Goal: Task Accomplishment & Management: Use online tool/utility

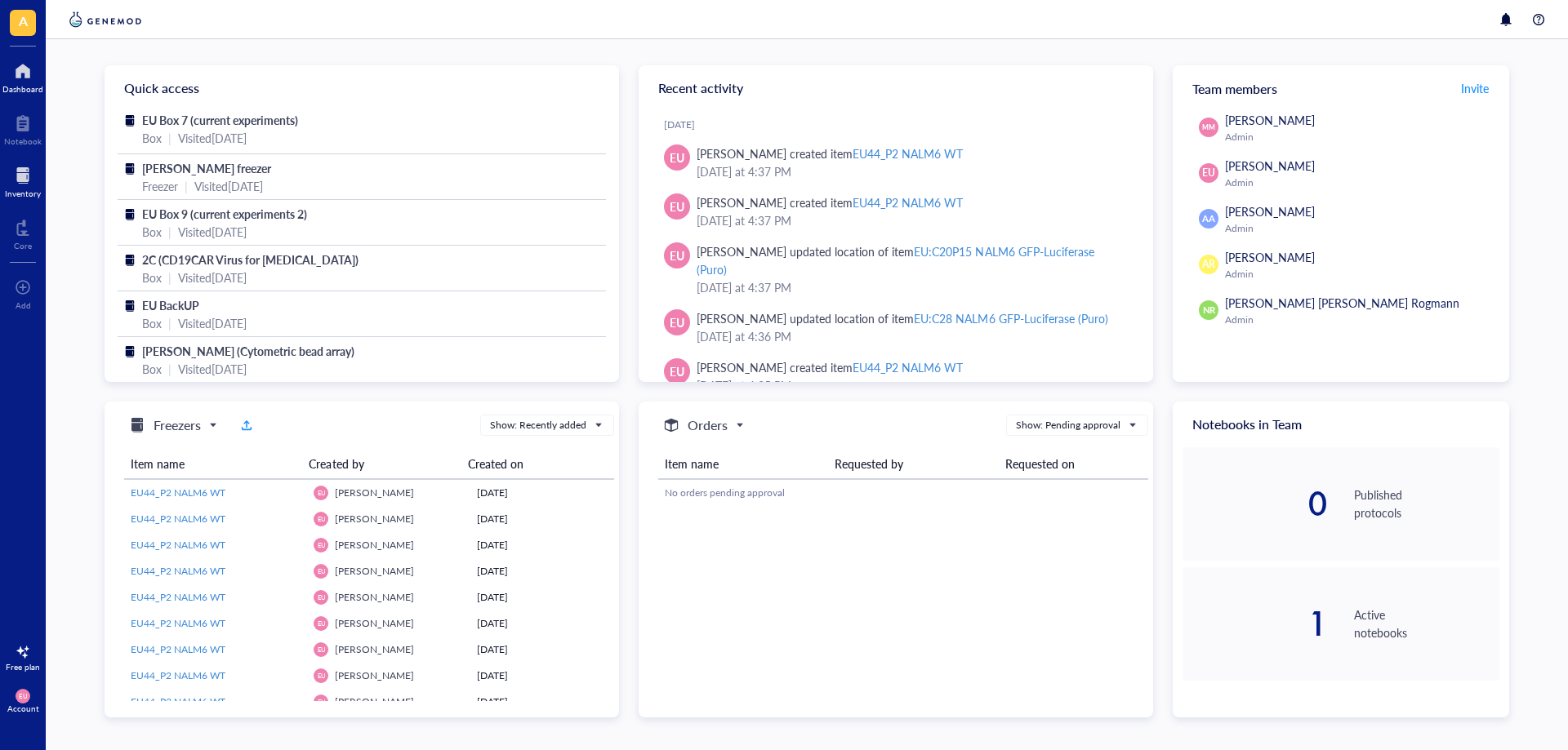
click at [20, 188] on div "Inventory" at bounding box center [22, 193] width 36 height 10
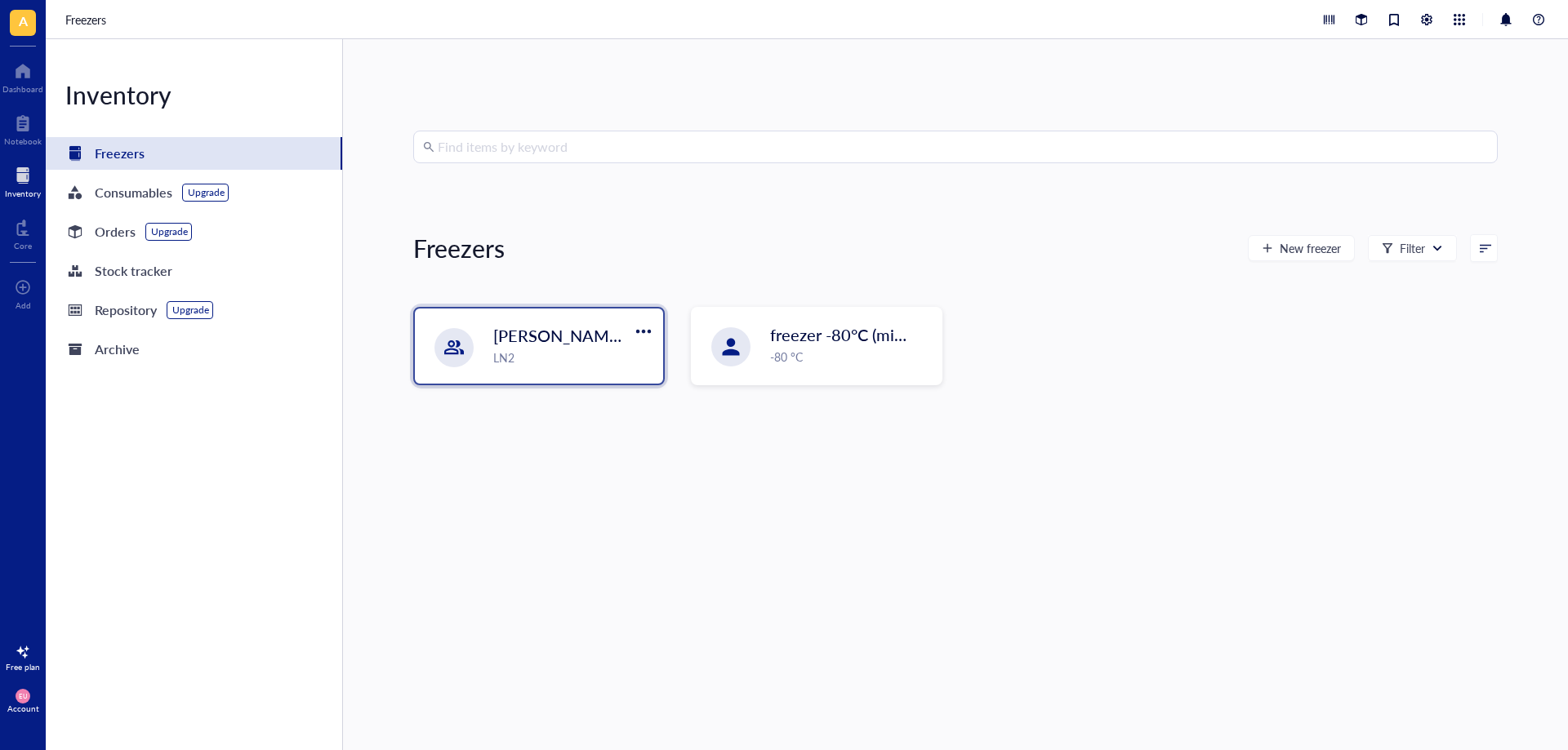
click at [576, 320] on div "[PERSON_NAME] freezer LN2" at bounding box center [539, 345] width 248 height 75
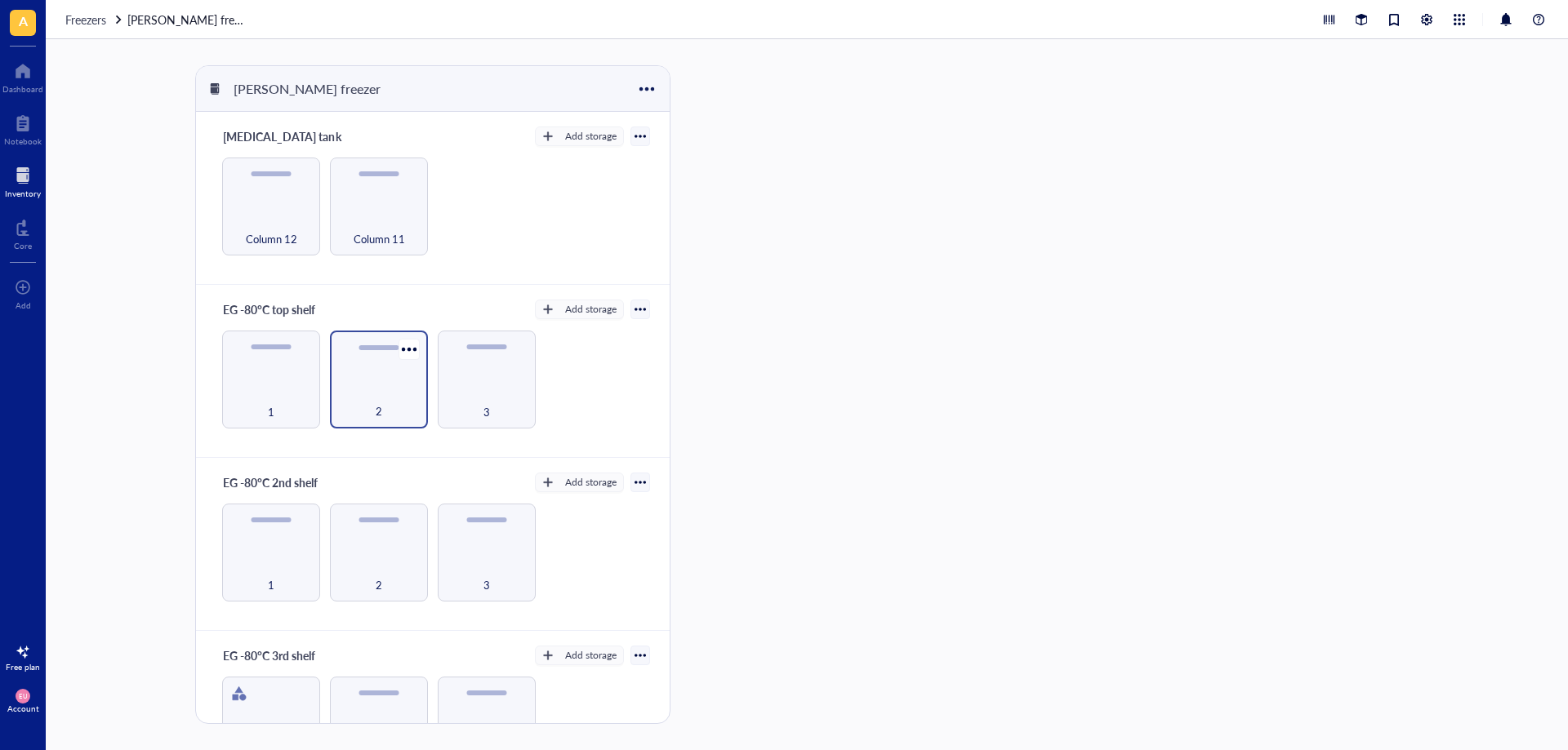
click at [370, 407] on div "2" at bounding box center [379, 402] width 82 height 36
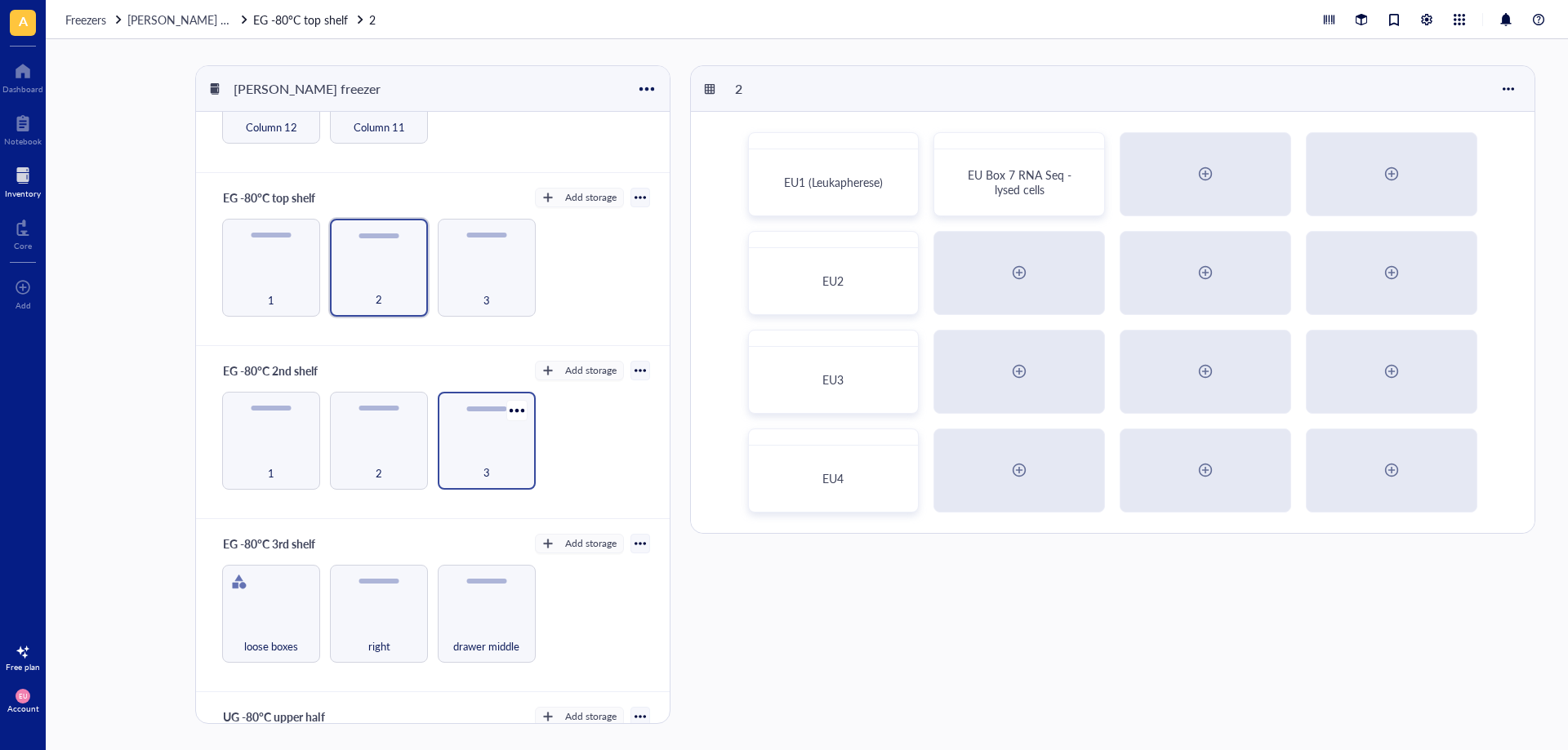
scroll to position [163, 0]
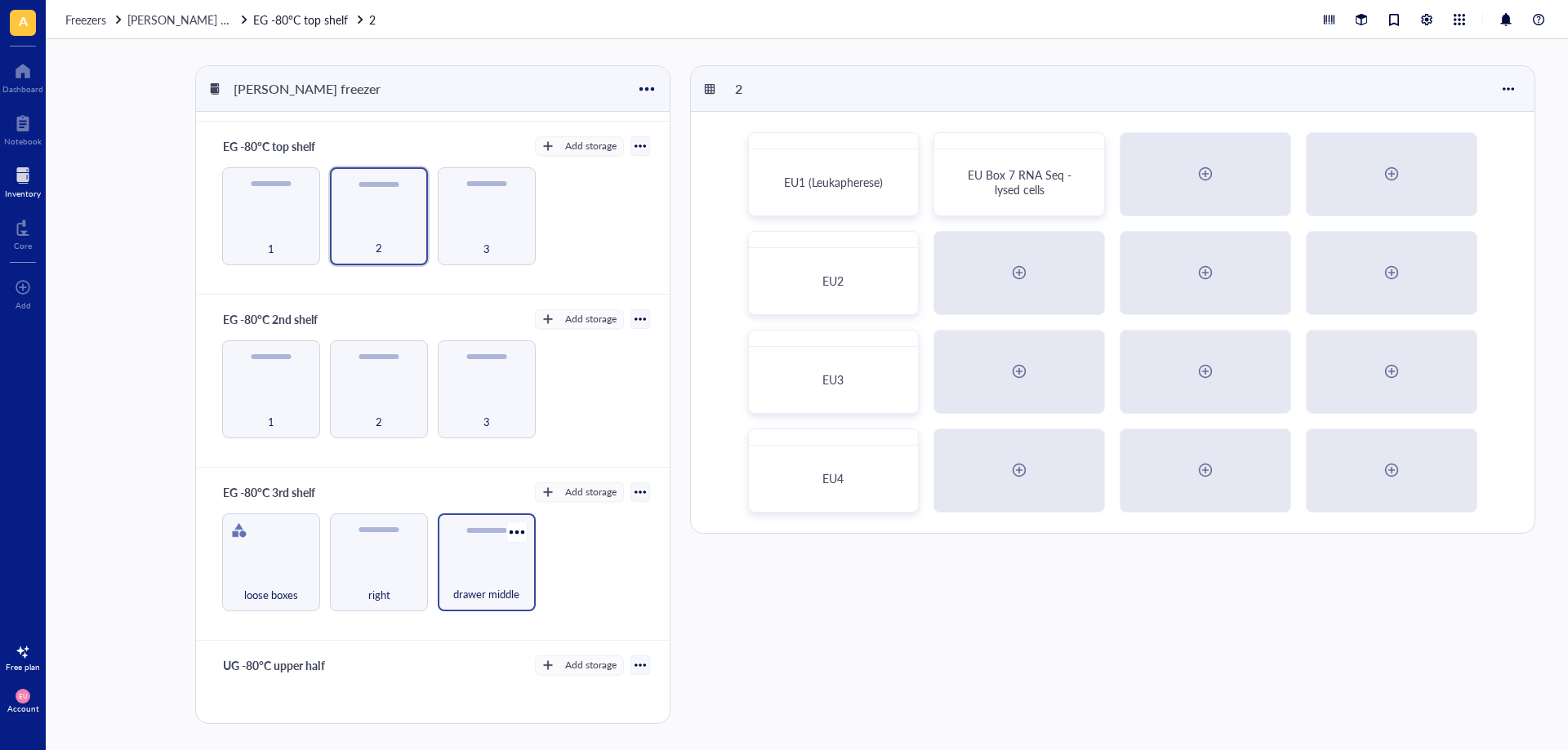
click at [451, 580] on div "drawer middle" at bounding box center [487, 585] width 82 height 36
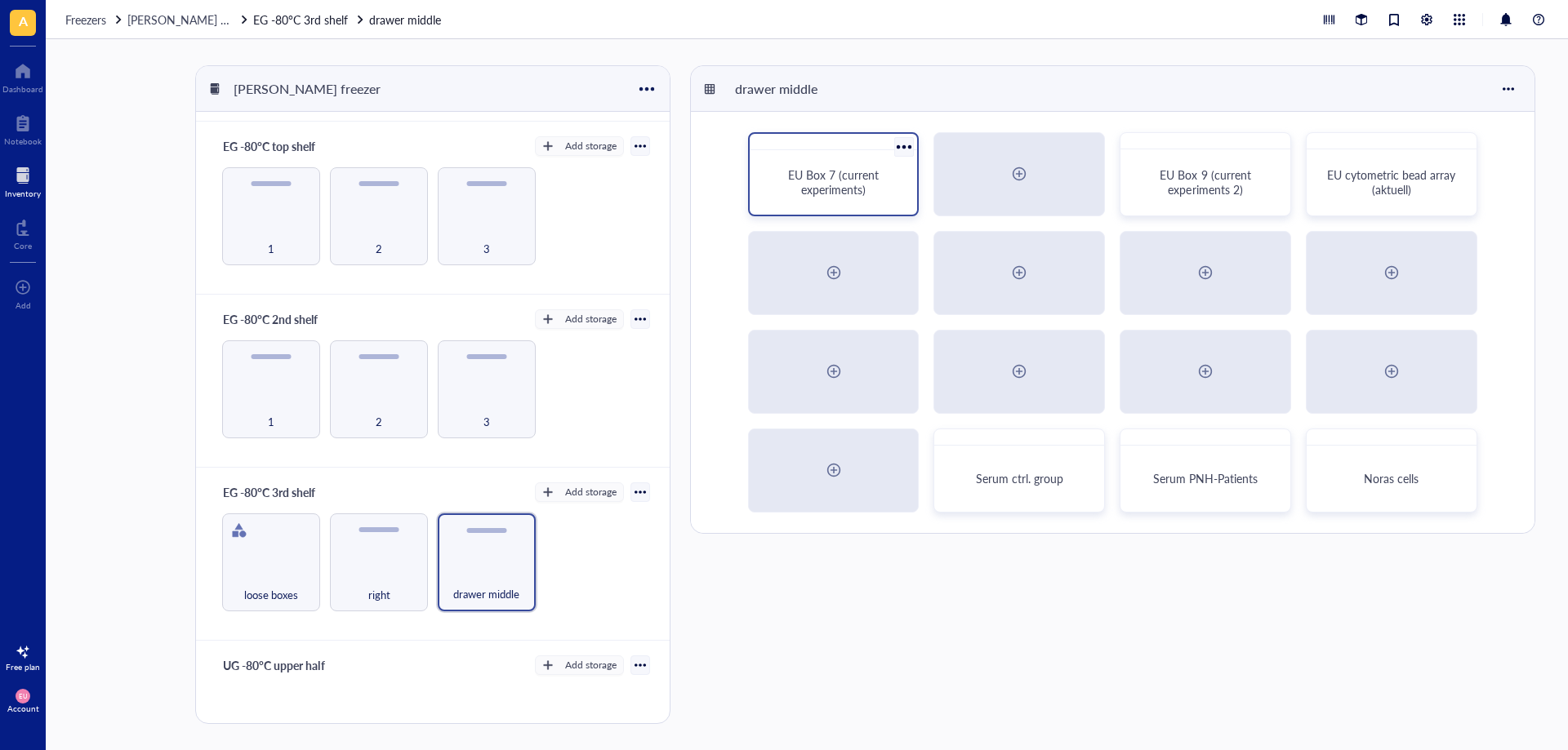
click at [902, 191] on div "EU Box 7 (current experiments)" at bounding box center [834, 182] width 156 height 51
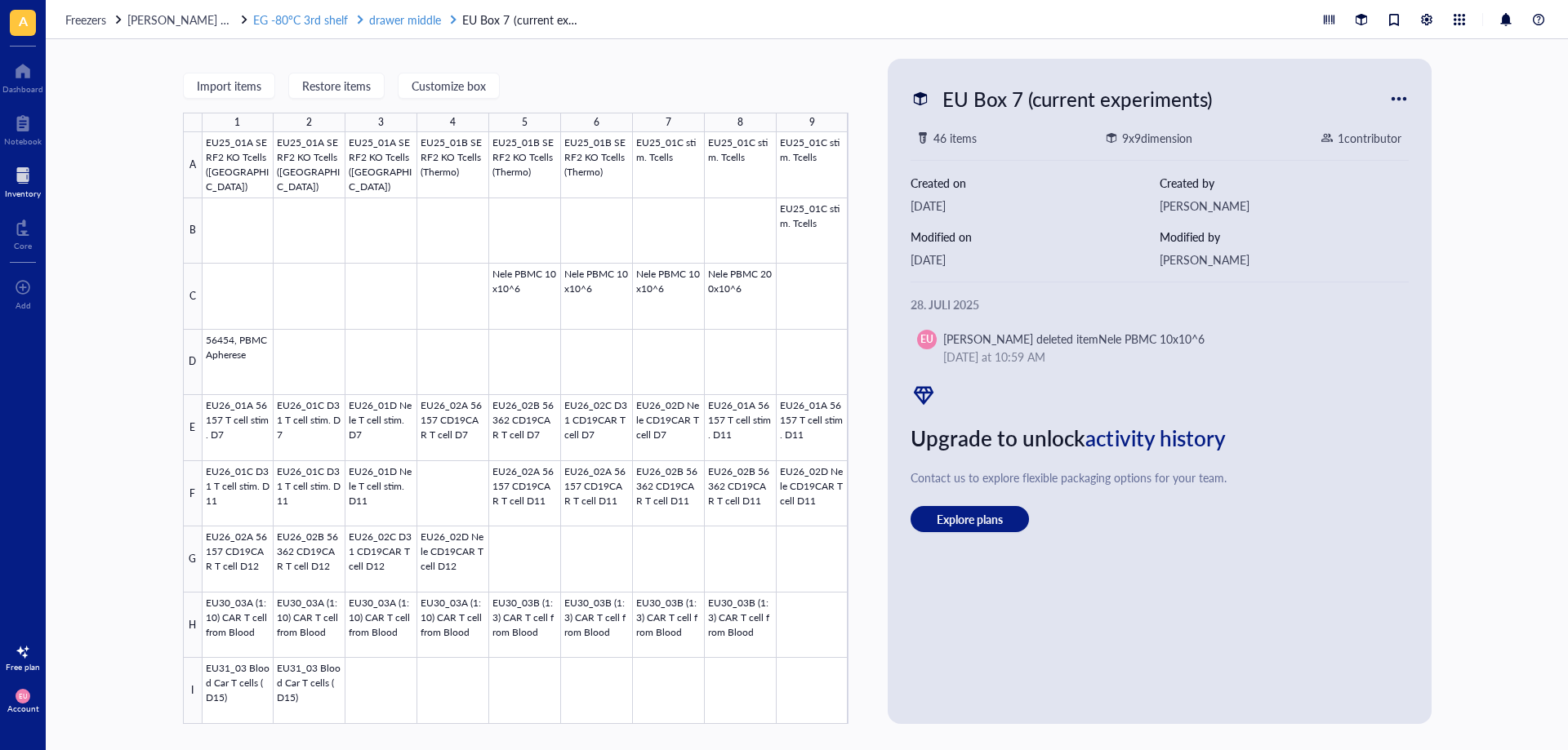
click at [385, 18] on span "drawer middle" at bounding box center [405, 19] width 72 height 17
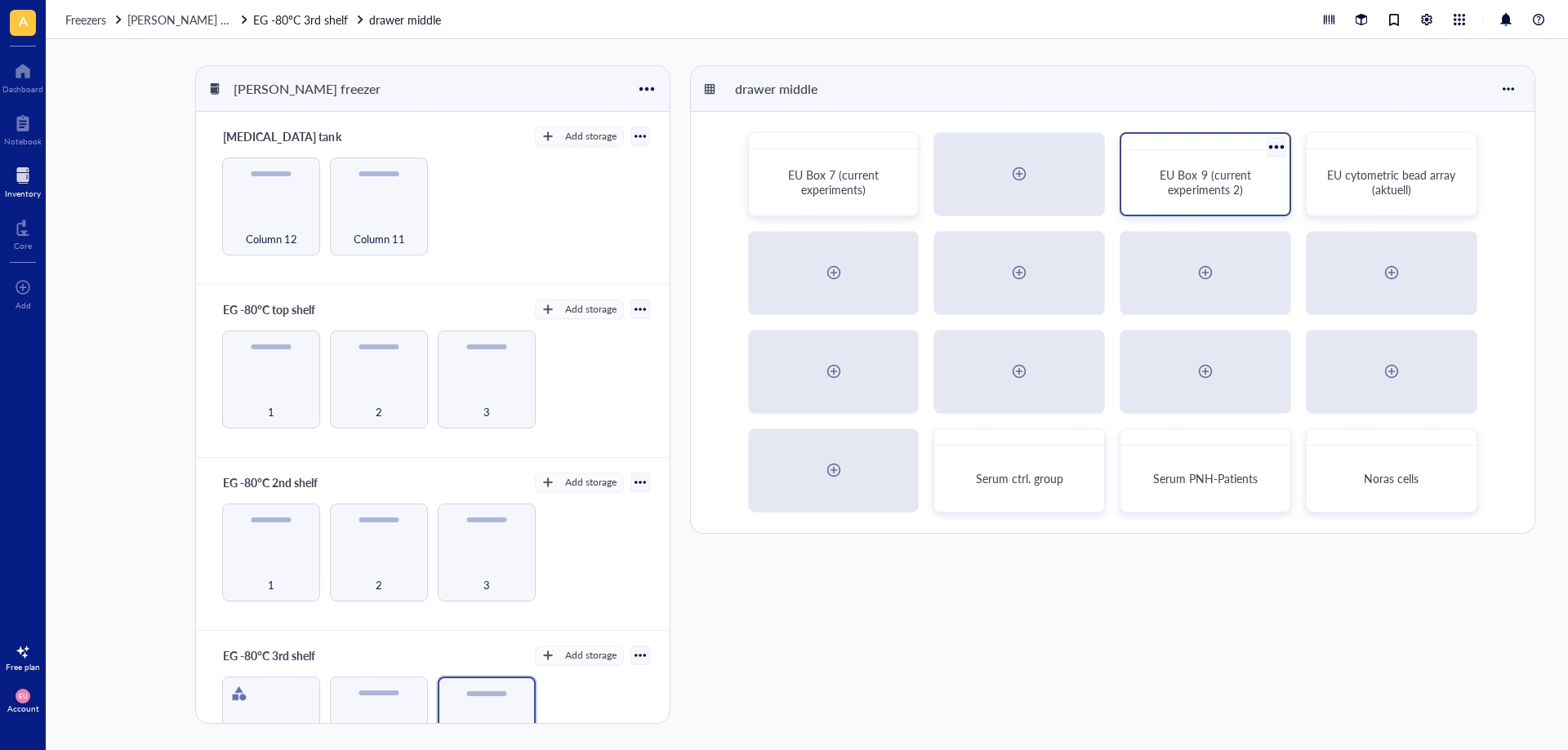
click at [1255, 189] on div "EU Box 9 (current experiments 2)" at bounding box center [1204, 182] width 129 height 29
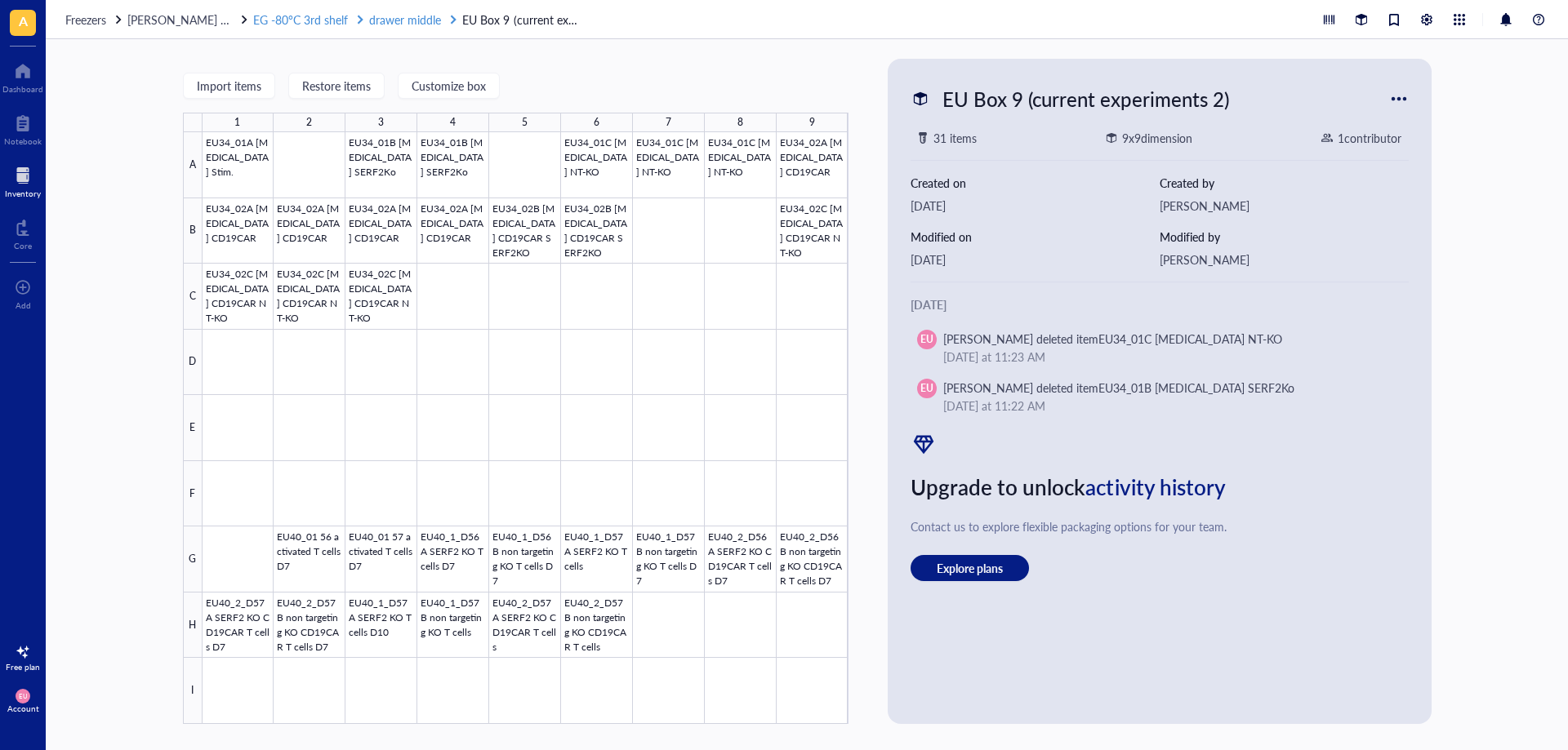
click at [390, 24] on span "drawer middle" at bounding box center [405, 19] width 72 height 17
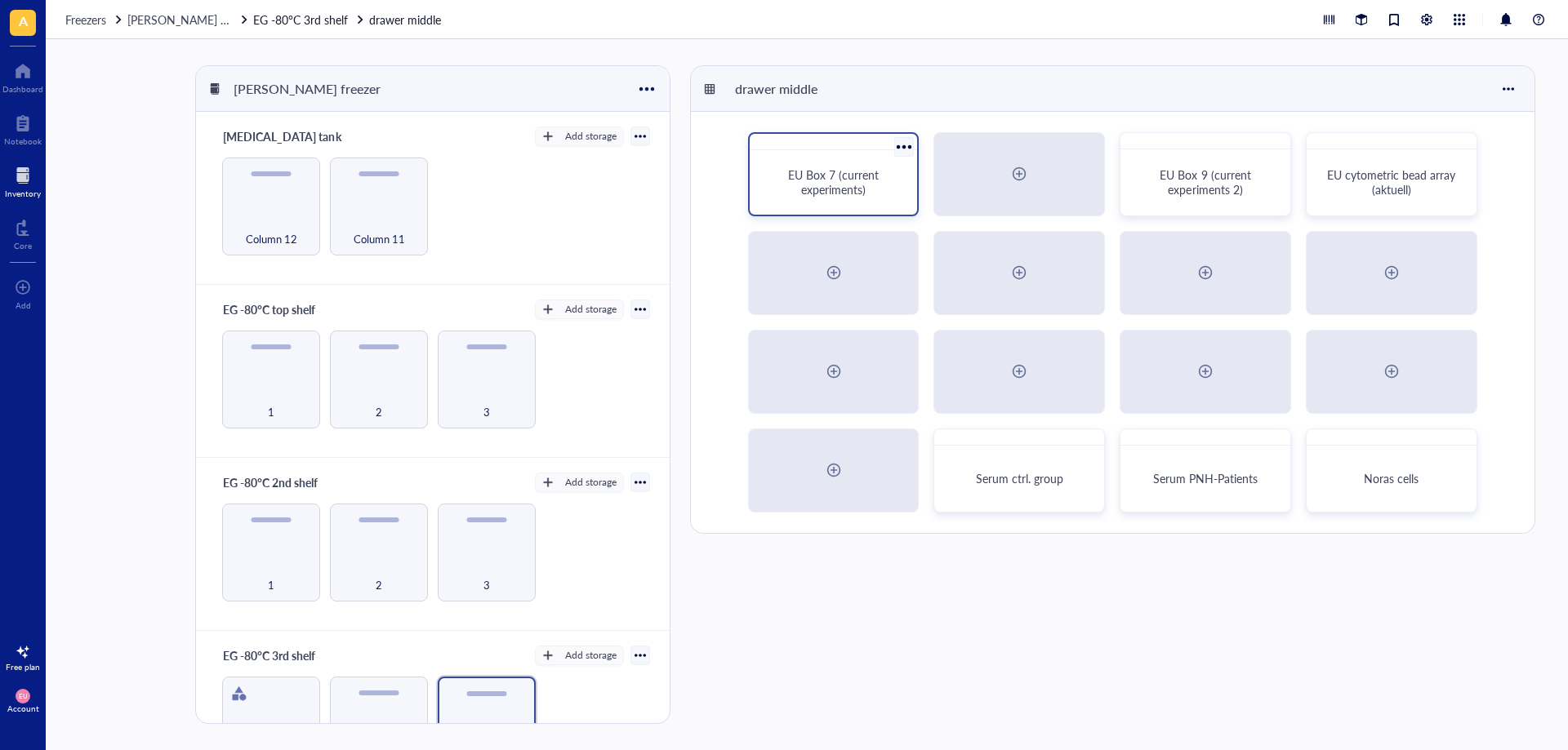
click at [864, 180] on span "EU Box 7 (current experiments)" at bounding box center [835, 182] width 94 height 31
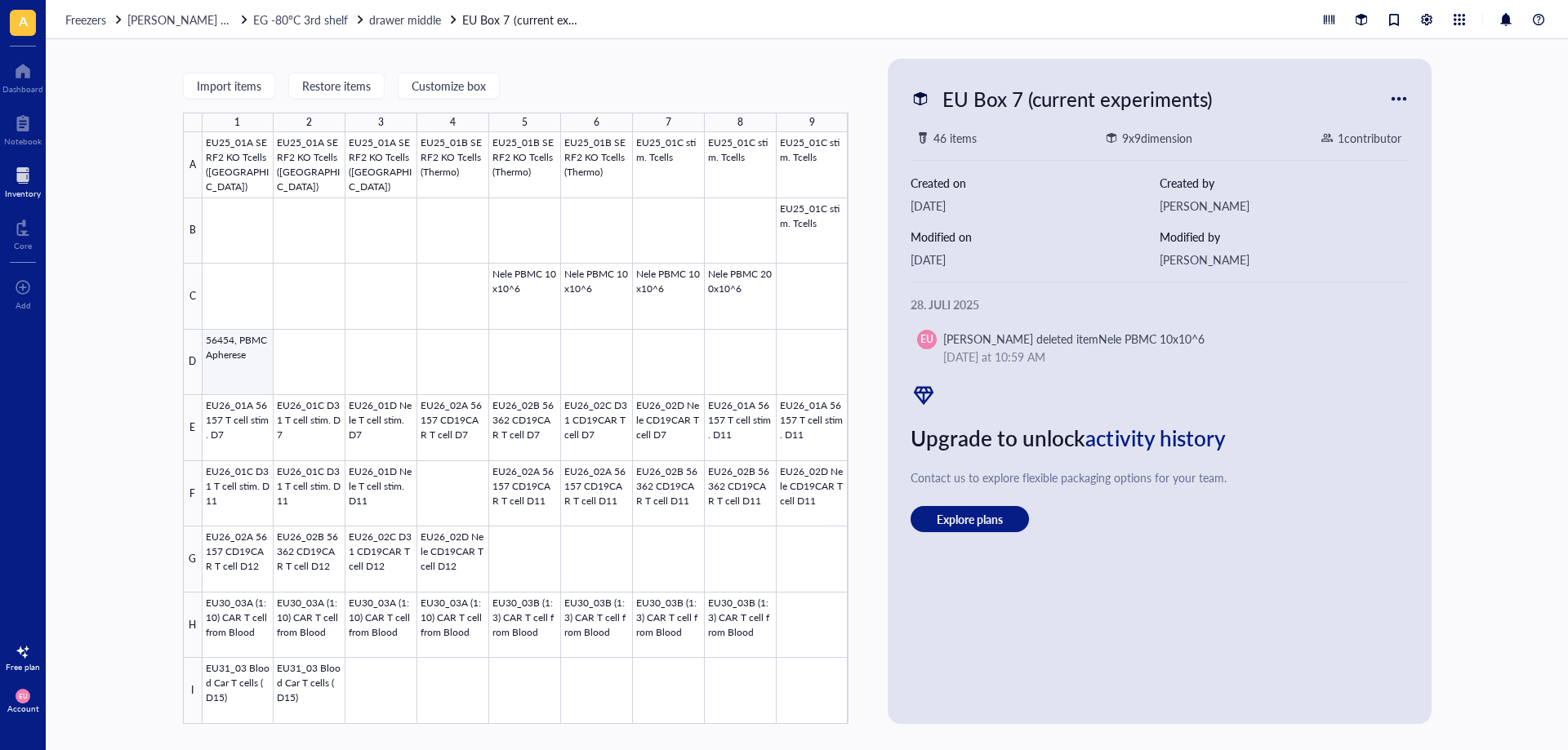
click at [239, 354] on div at bounding box center [525, 427] width 645 height 592
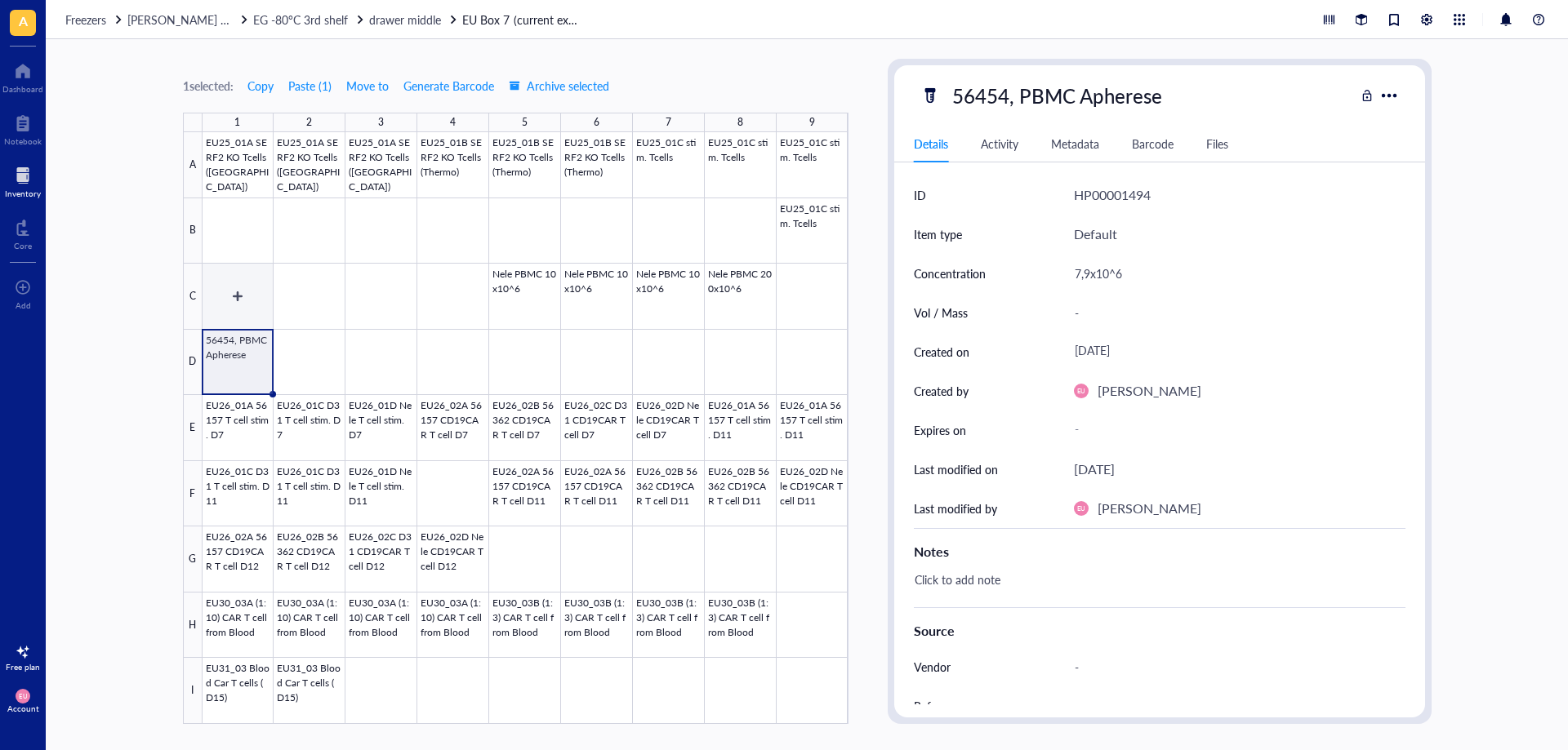
click at [251, 304] on div at bounding box center [525, 427] width 645 height 592
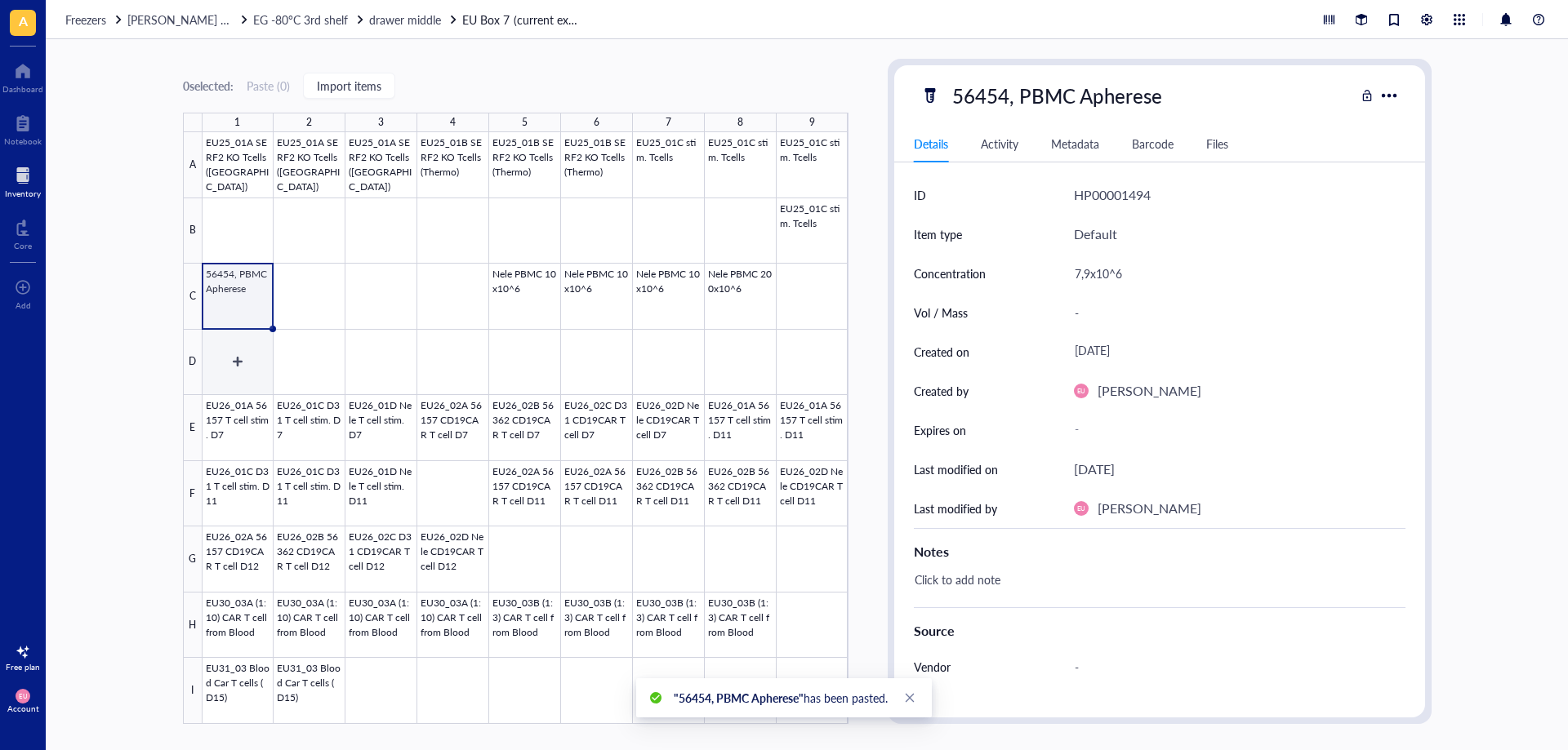
click at [258, 354] on div at bounding box center [525, 427] width 645 height 592
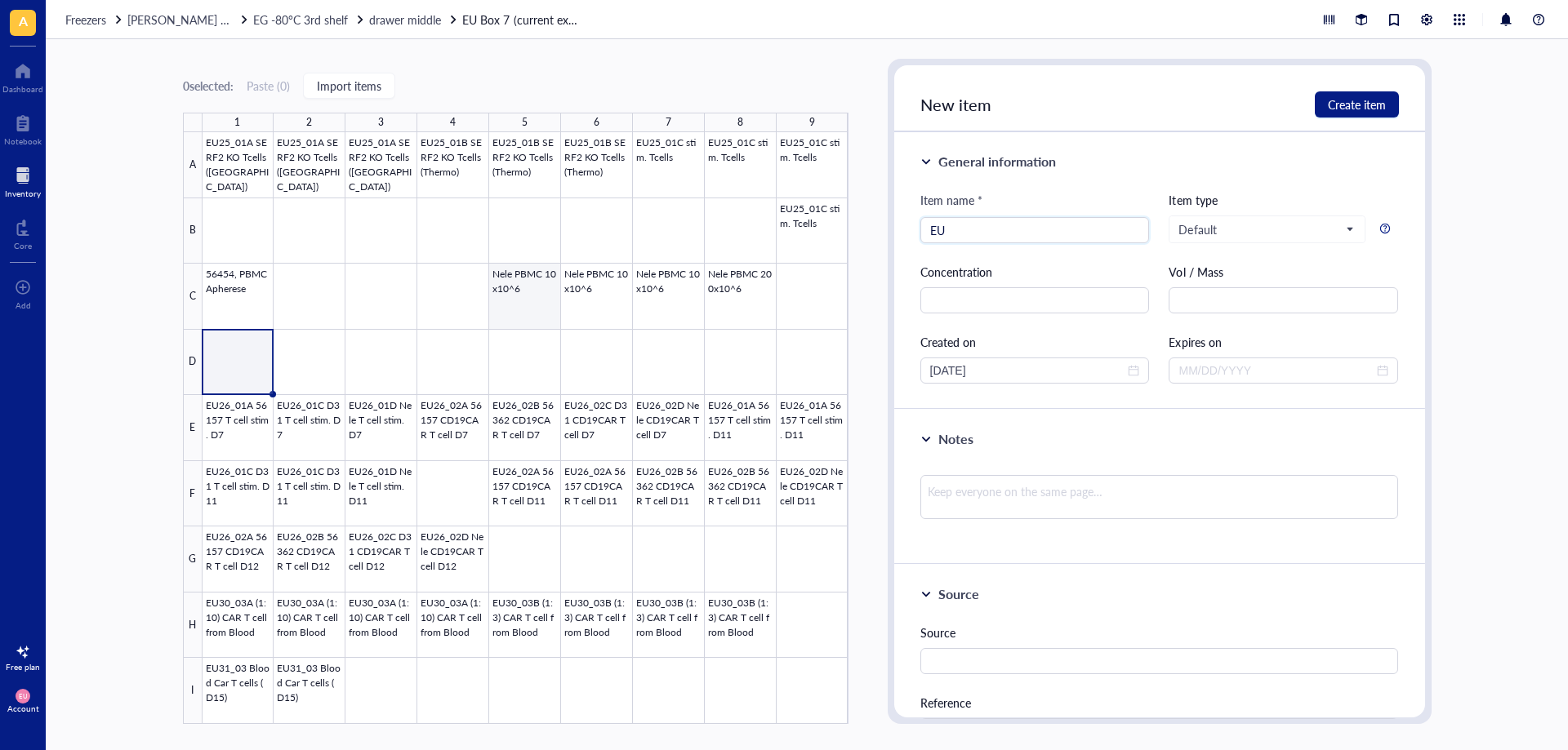
type input "E"
type input "LS11_01A (EU41) CD19CAR [MEDICAL_DATA]"
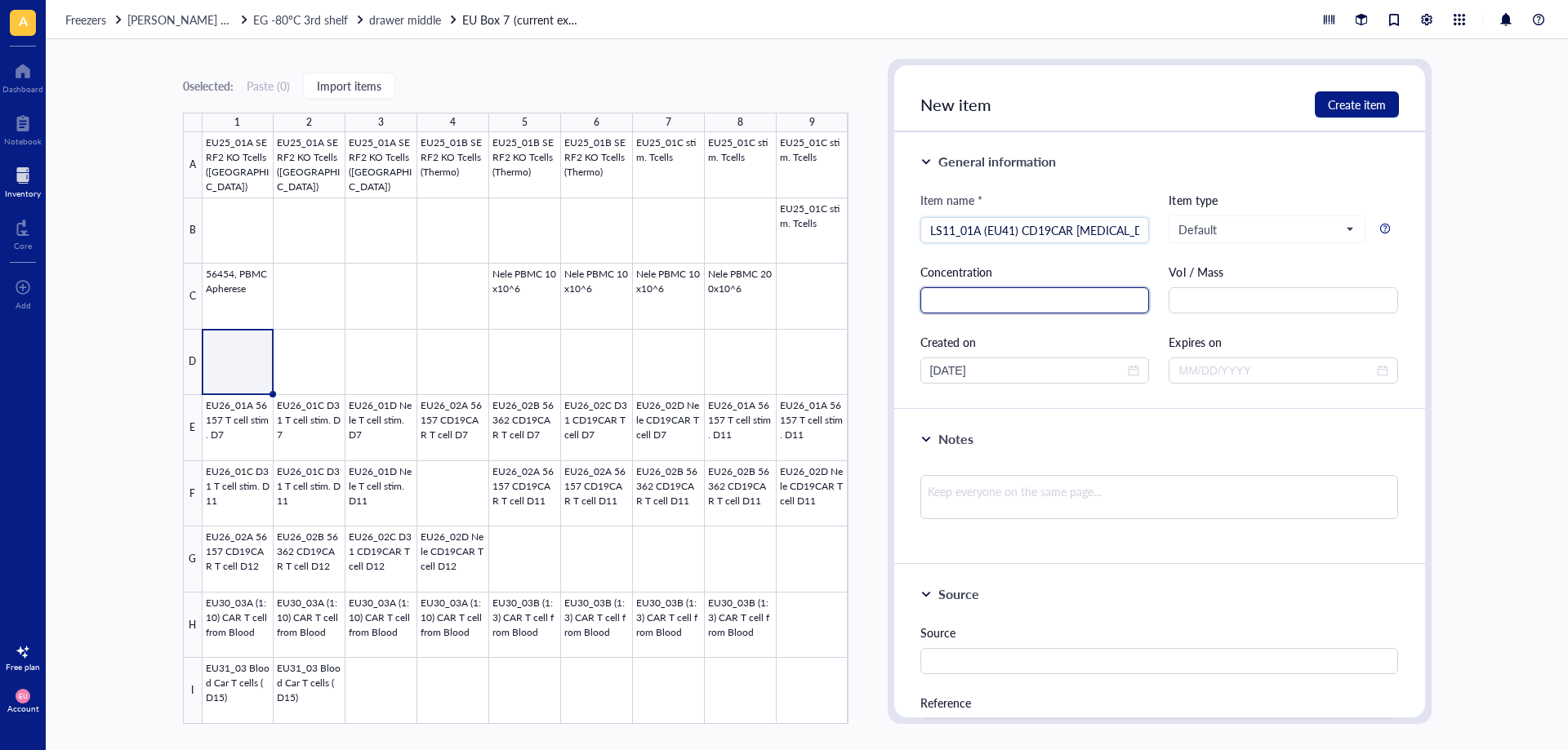
click at [972, 294] on input "text" at bounding box center [1035, 300] width 229 height 26
click at [1218, 228] on span "Default" at bounding box center [1265, 228] width 174 height 15
type input "12x10^6"
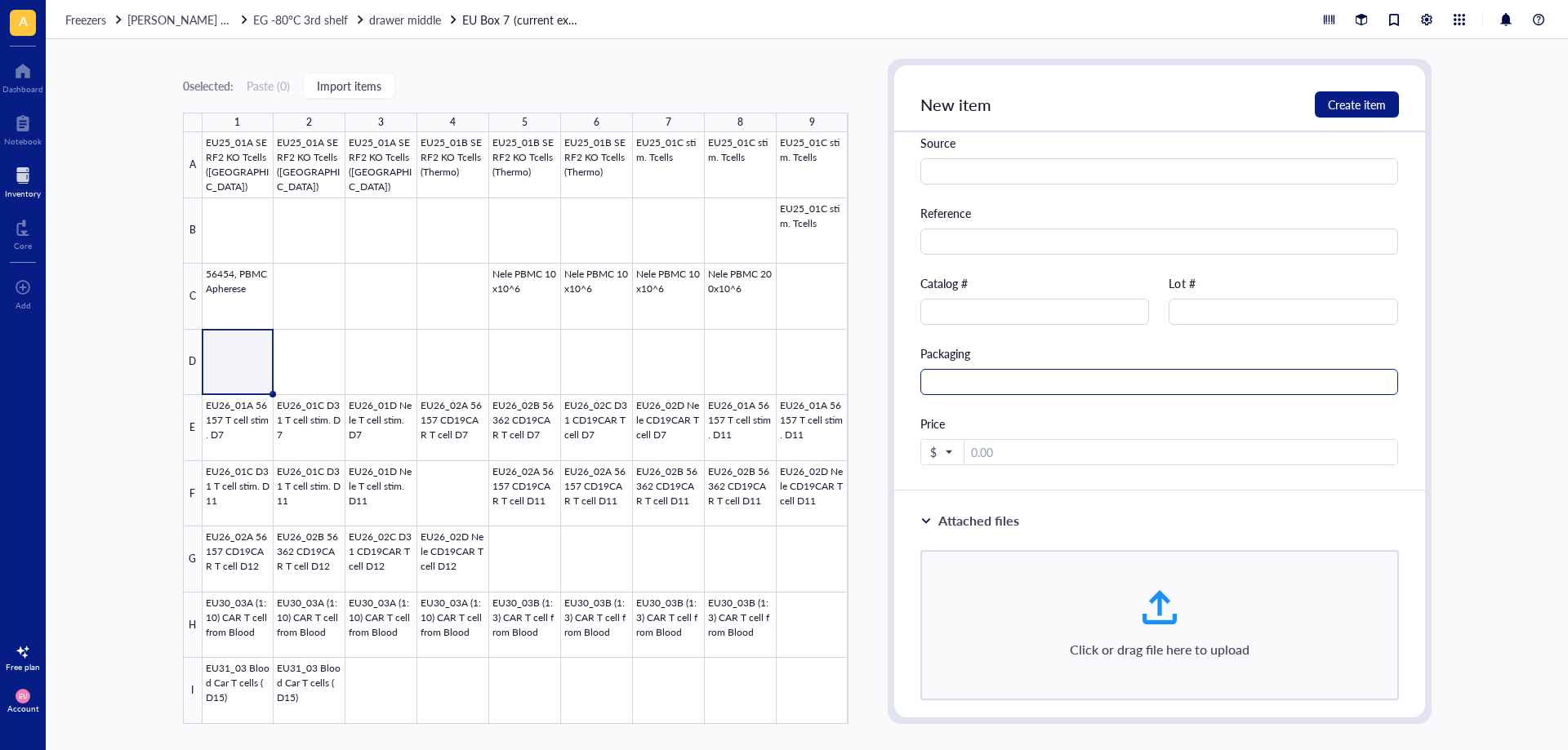
scroll to position [82, 0]
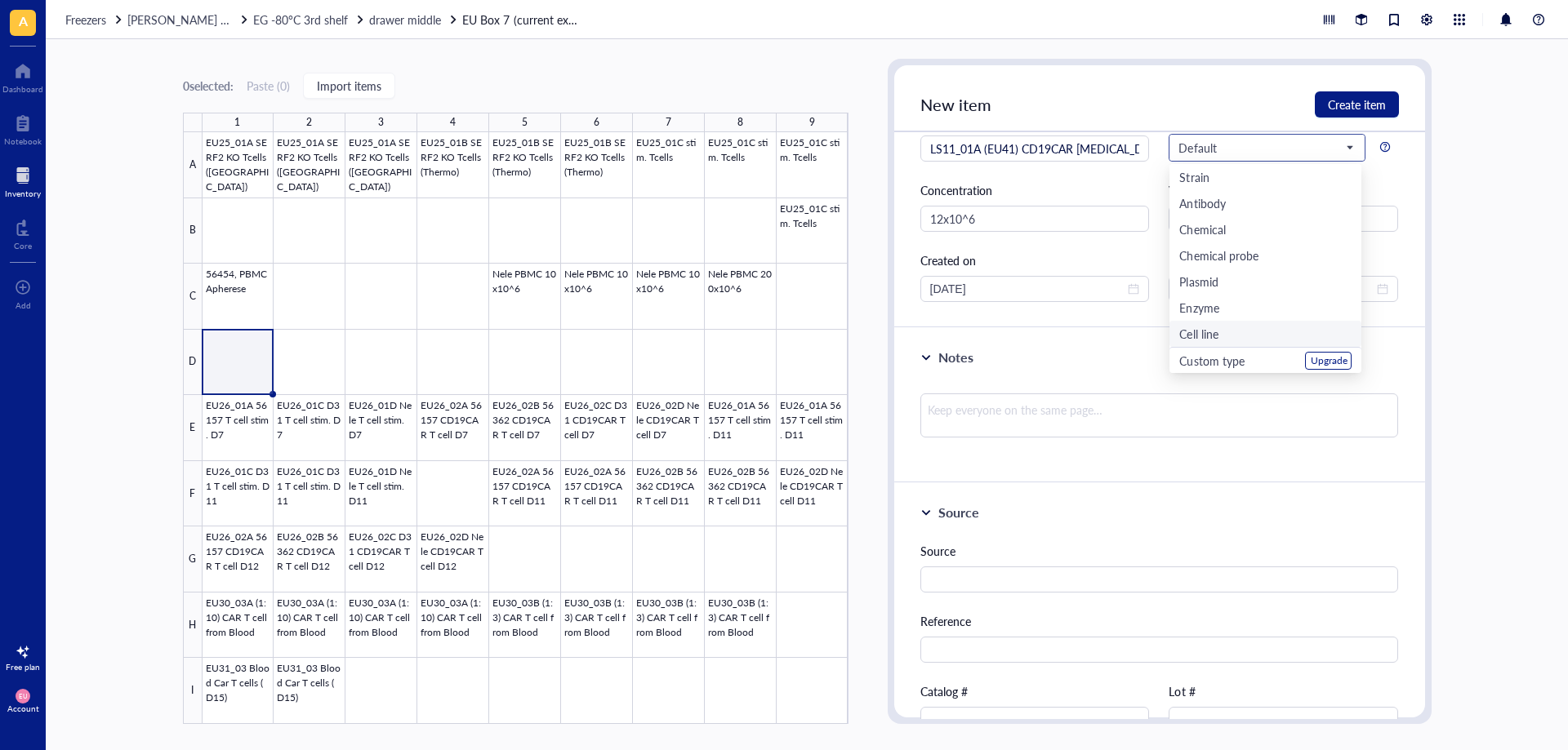
click at [1222, 345] on div "Cell line" at bounding box center [1265, 333] width 192 height 26
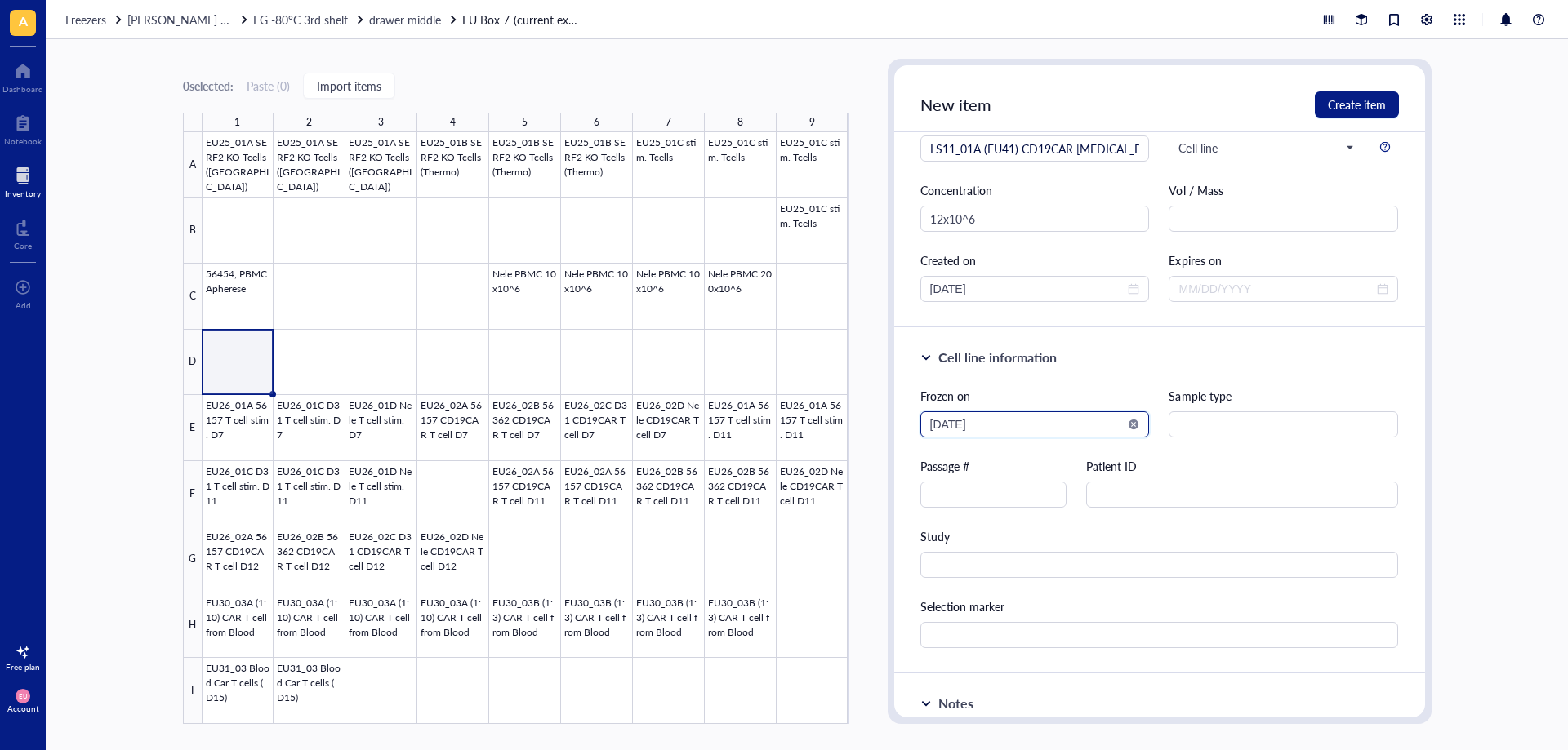
click at [1023, 422] on input "[DATE]" at bounding box center [1028, 425] width 195 height 17
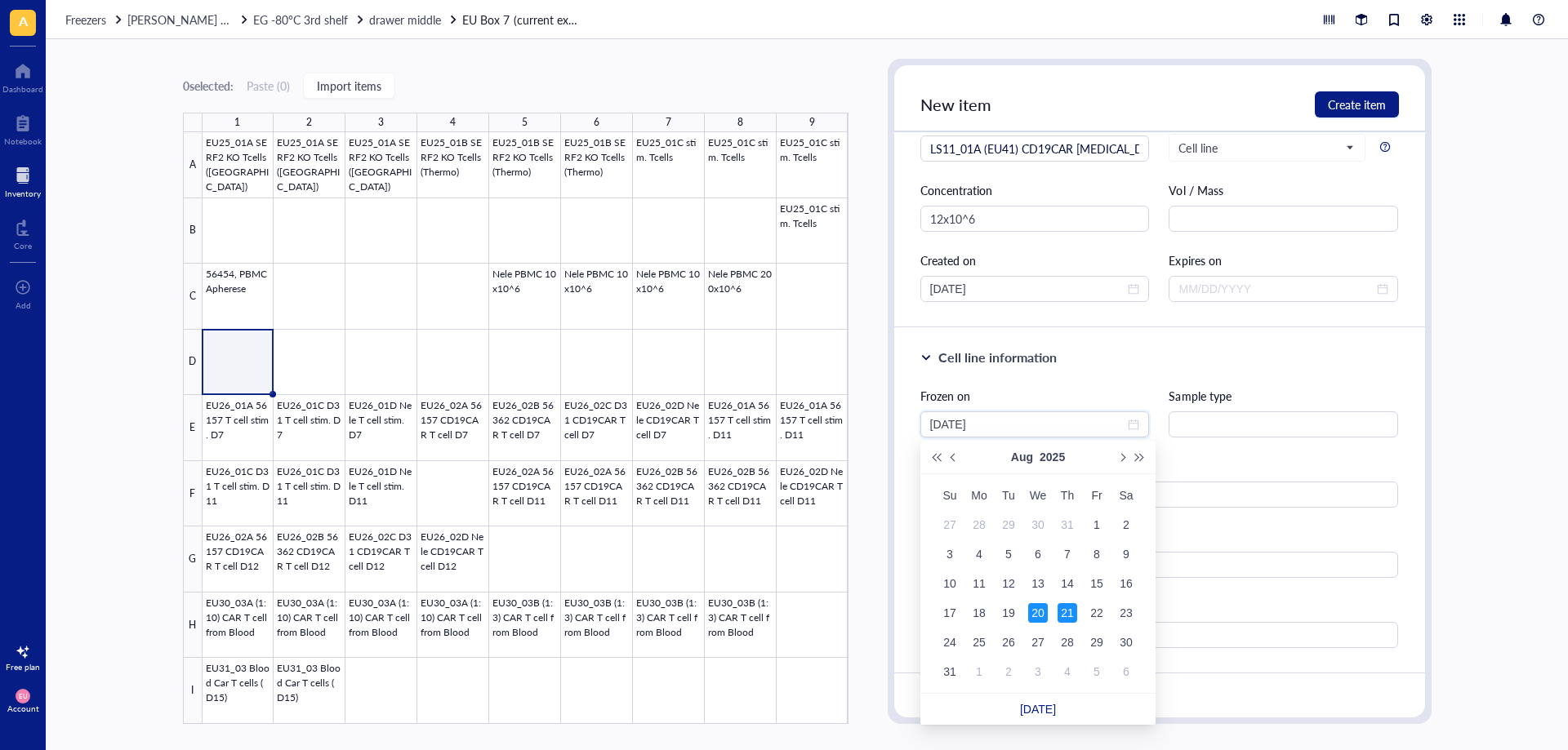
type input "[DATE]"
click at [1040, 614] on div "20" at bounding box center [1037, 613] width 19 height 19
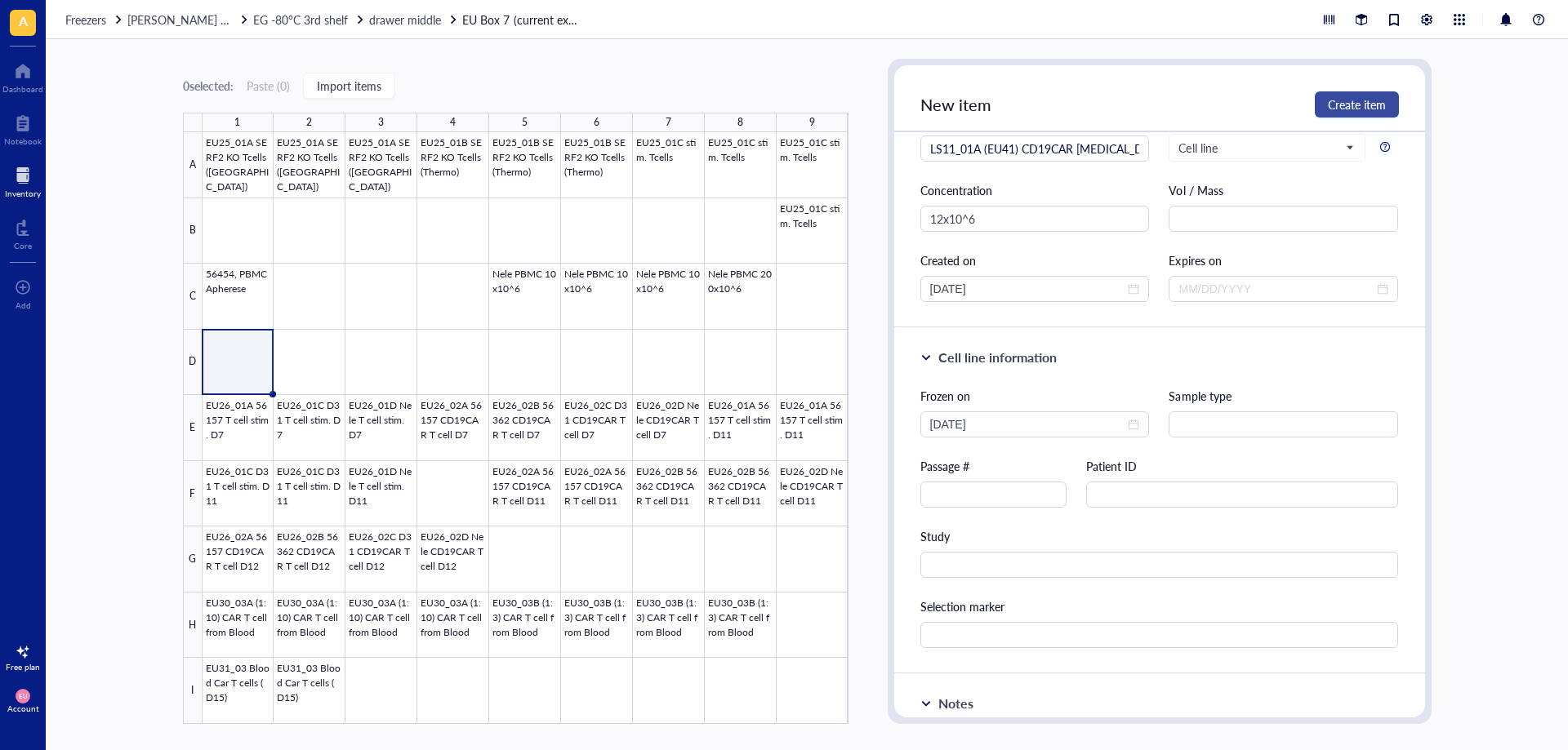
click at [1357, 105] on span "Create item" at bounding box center [1357, 104] width 58 height 13
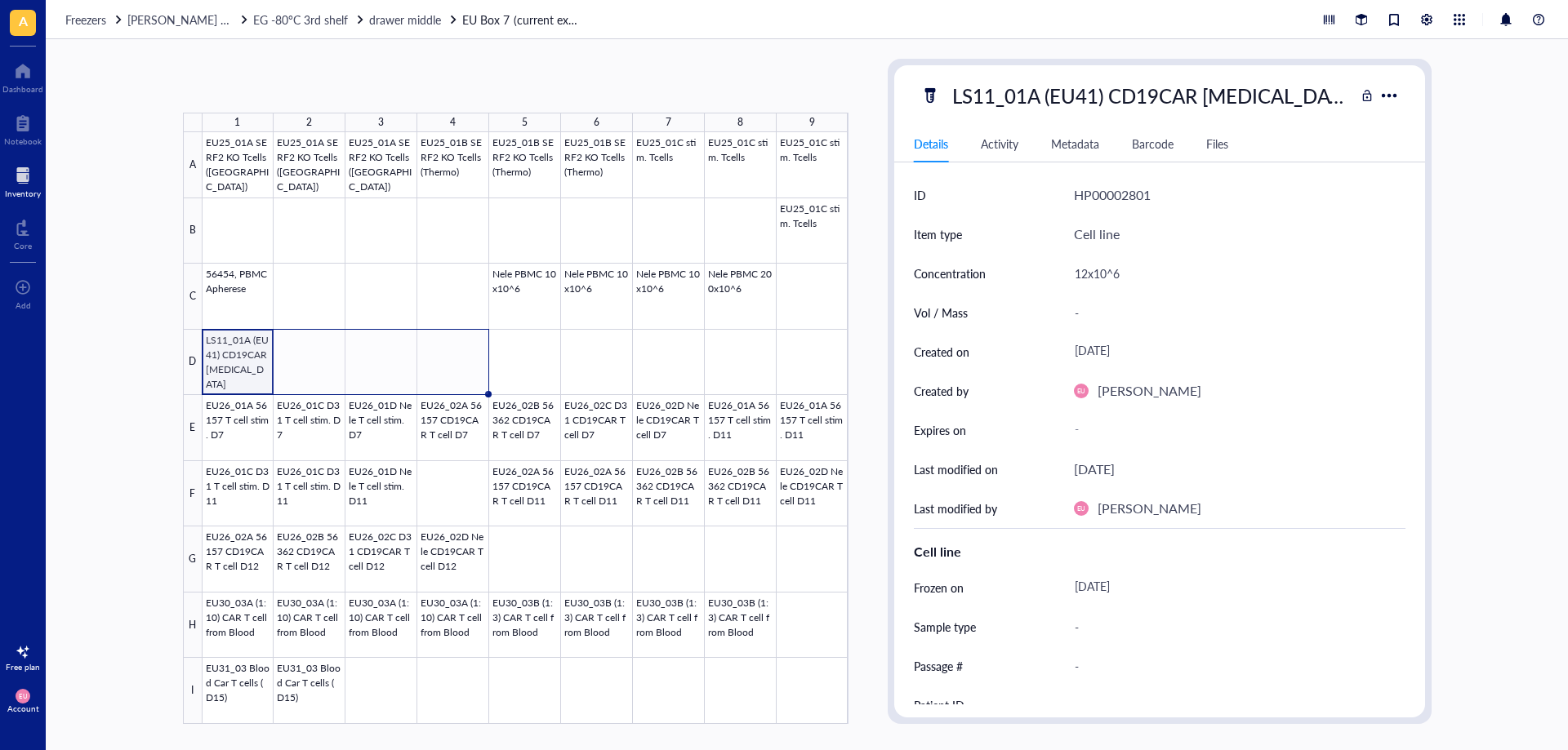
drag, startPoint x: 273, startPoint y: 392, endPoint x: 443, endPoint y: 365, distance: 172.1
click at [0, 0] on div "EU25_01A SERF2 KO Tcells ([GEOGRAPHIC_DATA]) EU25_01A SERF2 KO Tcells ([GEOGRAP…" at bounding box center [0, 0] width 0 height 0
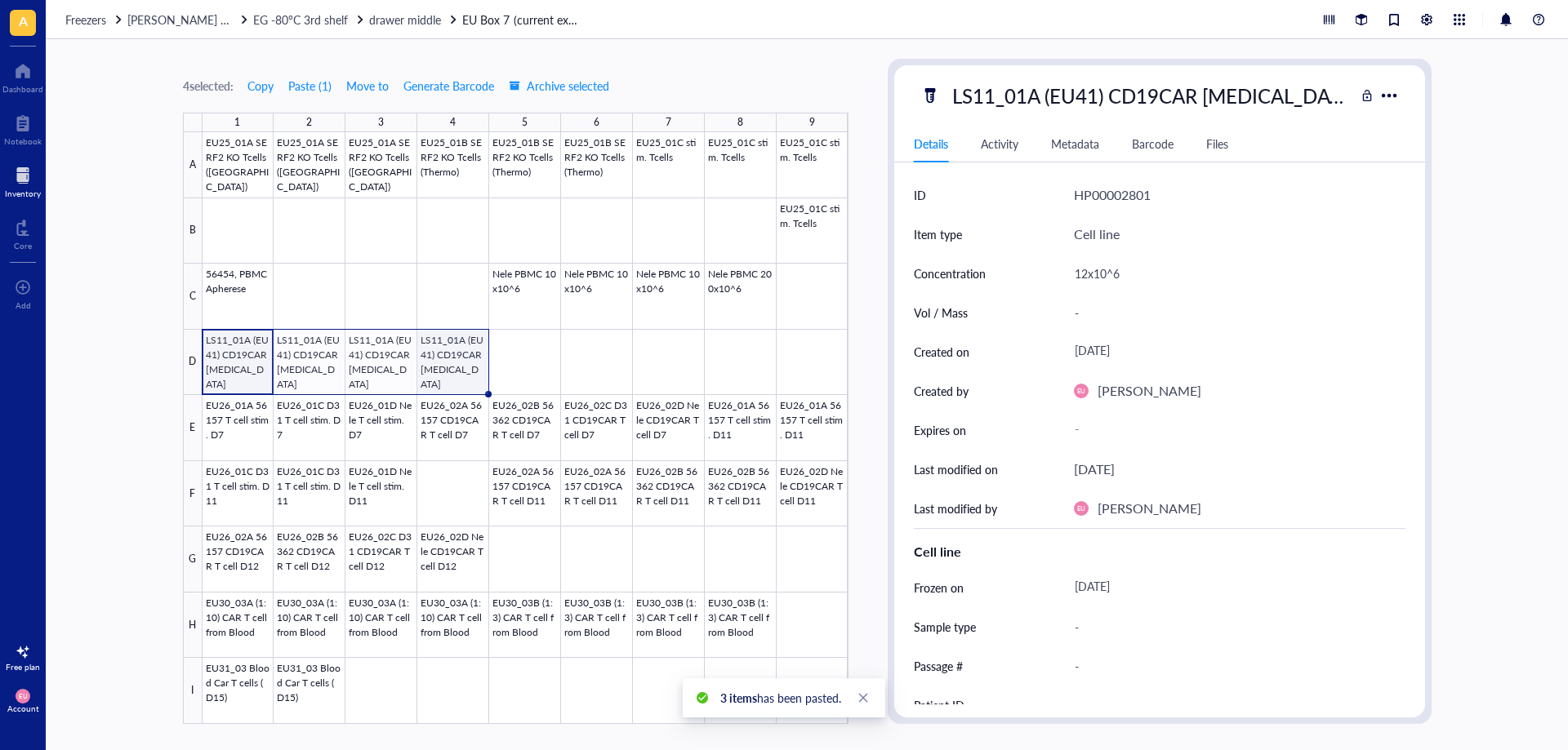
click at [466, 364] on div at bounding box center [525, 427] width 645 height 592
click at [258, 369] on div at bounding box center [525, 427] width 645 height 592
click at [1244, 87] on div "LS11_01A (EU41) CD19CAR [MEDICAL_DATA]" at bounding box center [1150, 95] width 410 height 34
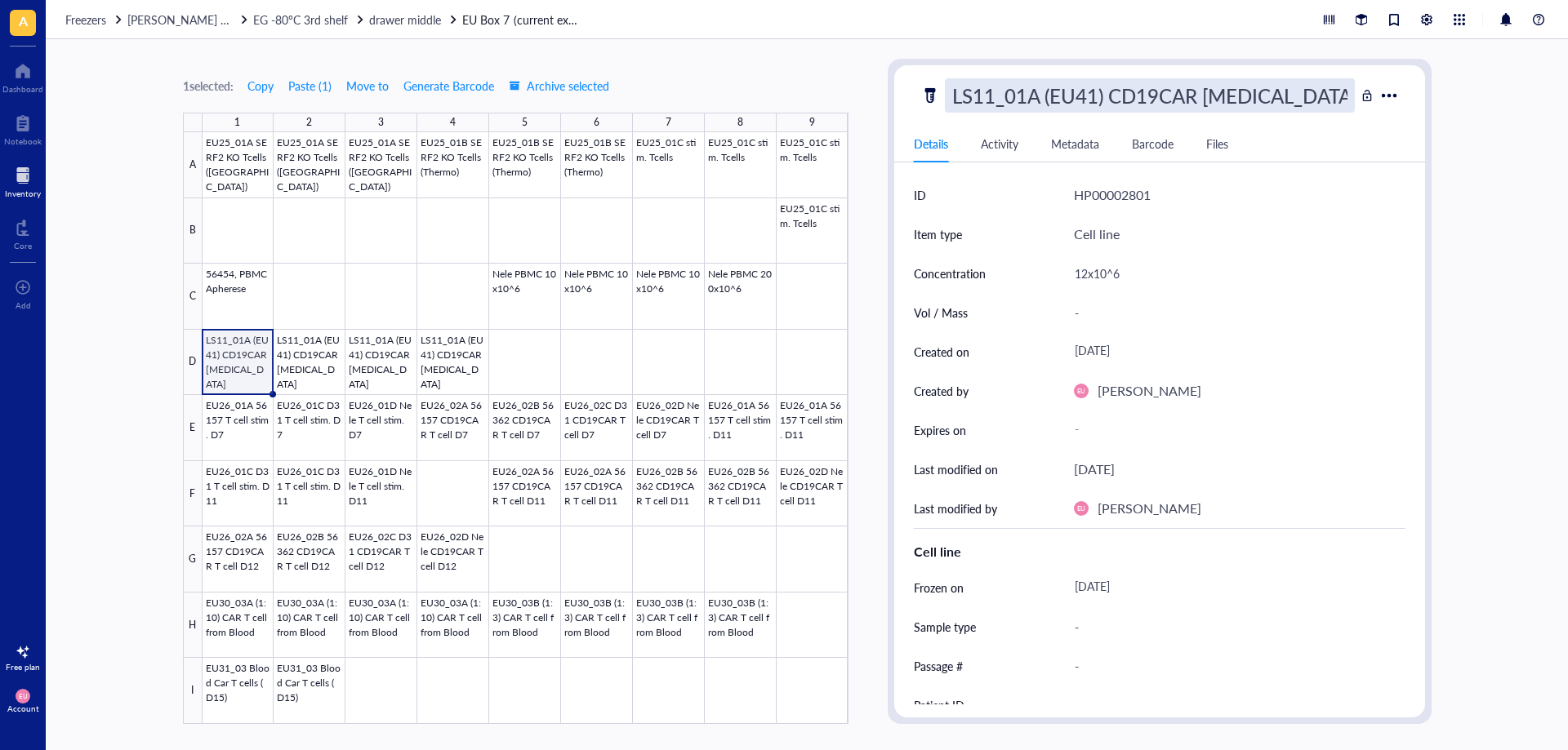
type input "LS11_01A (EU41) CD19CAR T cell Day 6"
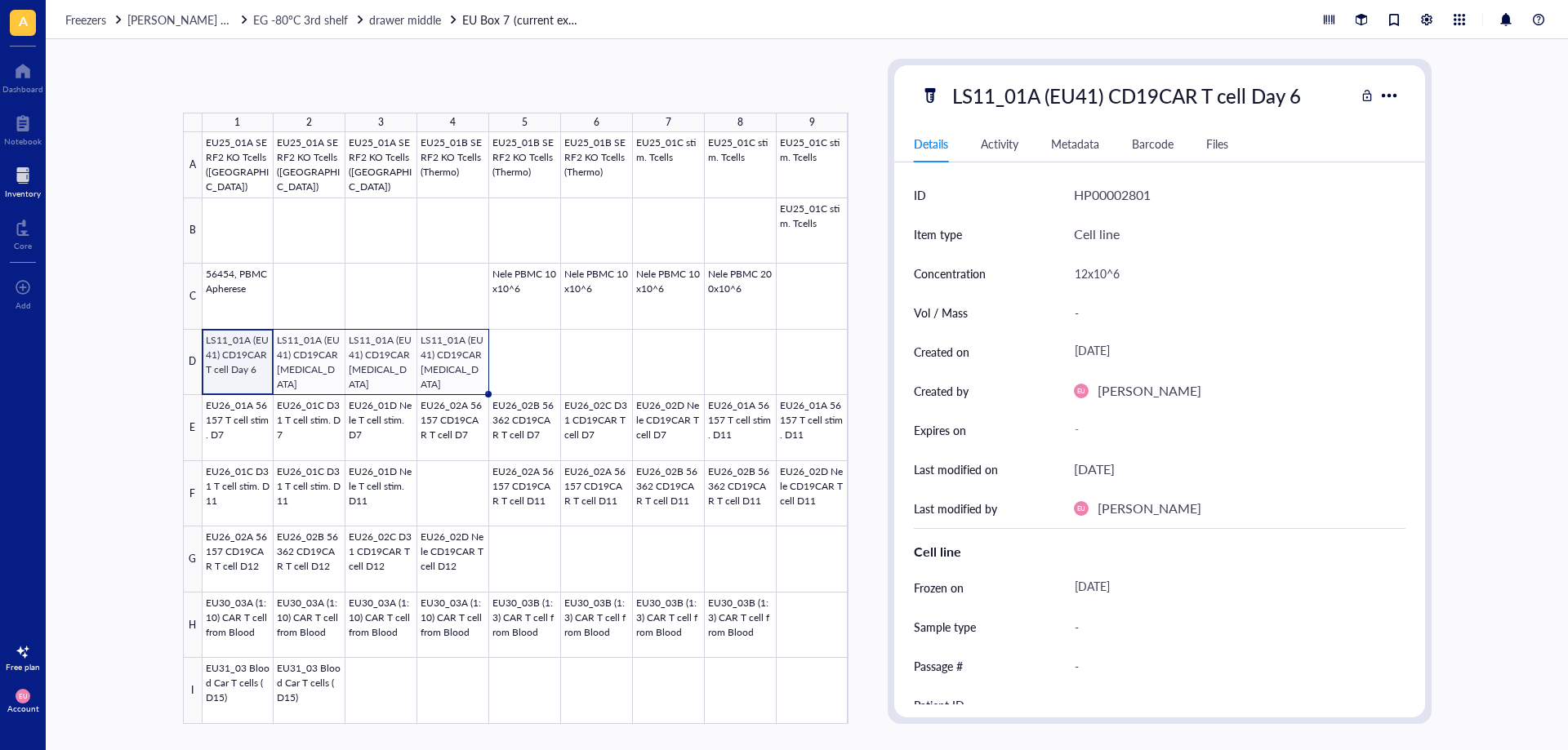
drag, startPoint x: 275, startPoint y: 393, endPoint x: 448, endPoint y: 390, distance: 173.0
click at [0, 0] on div "EU25_01A SERF2 KO Tcells ([GEOGRAPHIC_DATA]) EU25_01A SERF2 KO Tcells ([GEOGRAP…" at bounding box center [0, 0] width 0 height 0
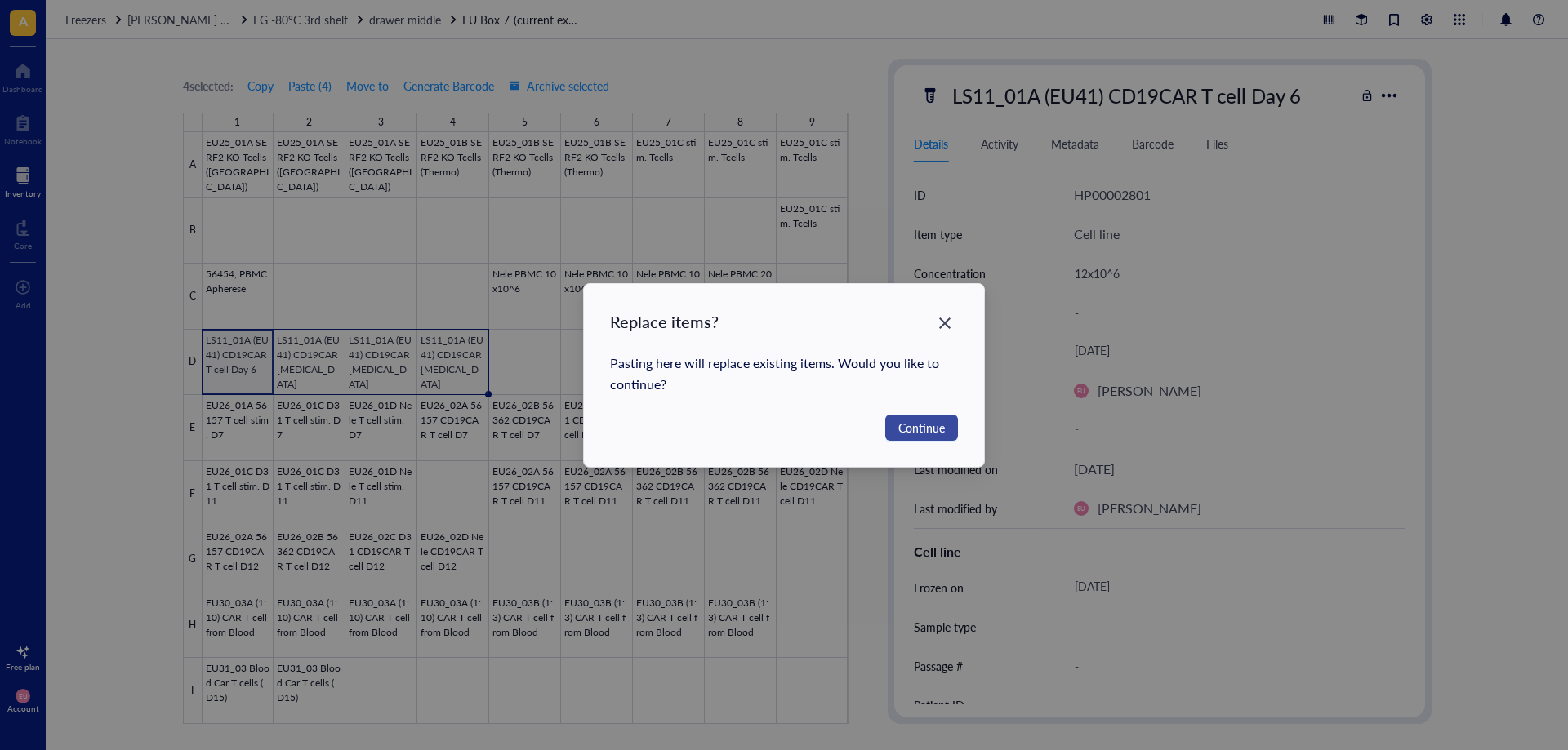
click at [941, 431] on span "Continue" at bounding box center [922, 427] width 47 height 17
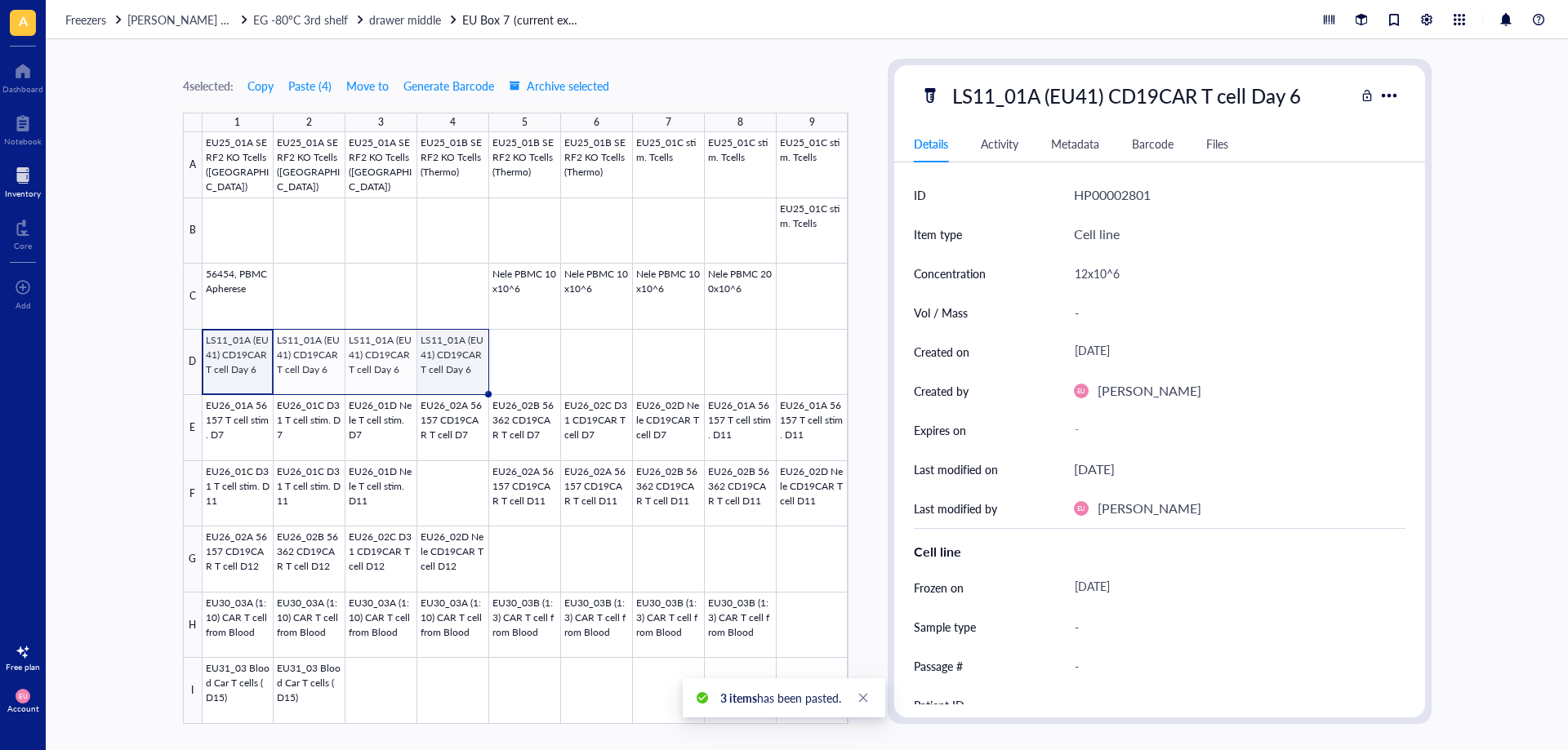
click at [459, 362] on div at bounding box center [525, 427] width 645 height 592
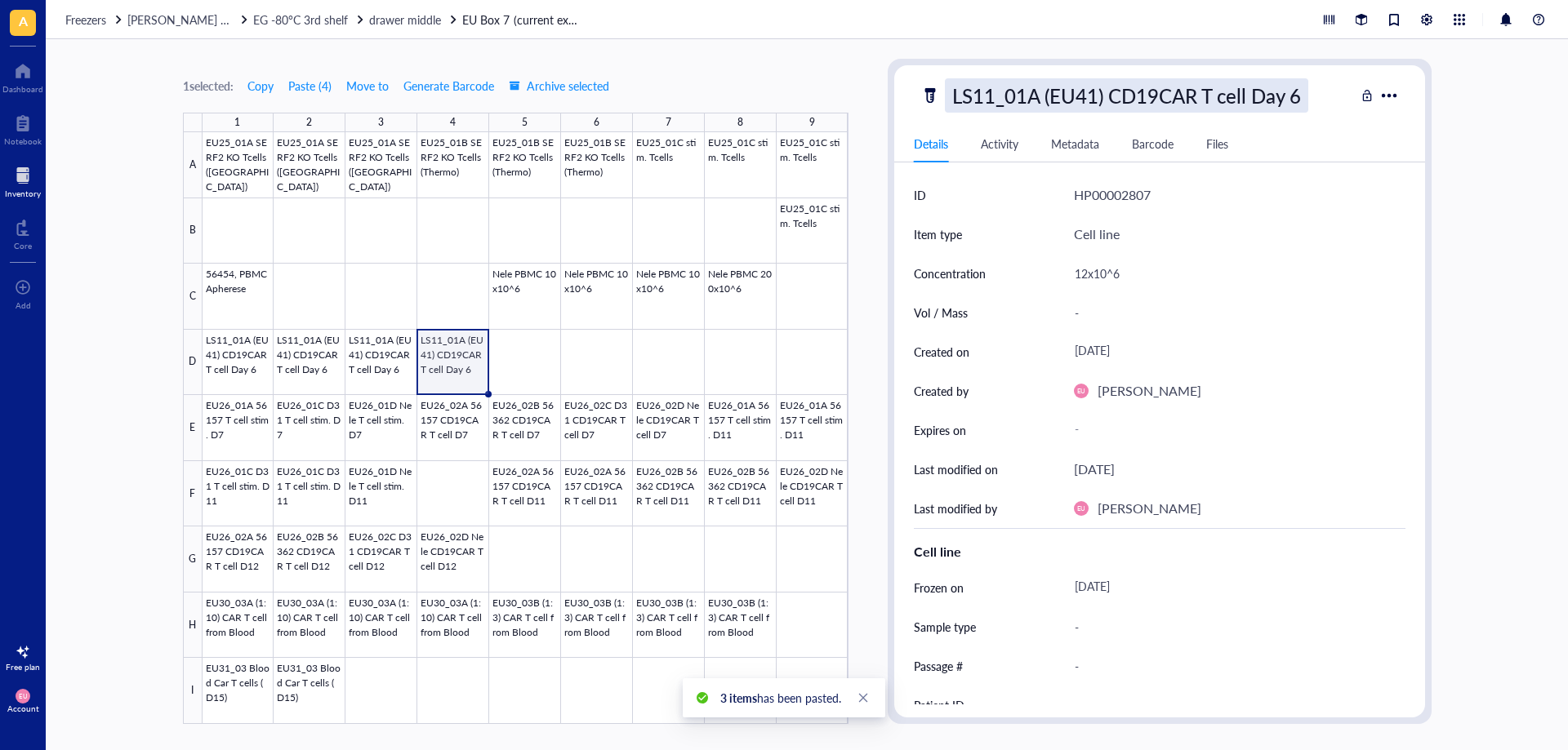
click at [1044, 81] on div "LS11_01A (EU41) CD19CAR T cell Day 6" at bounding box center [1127, 95] width 364 height 34
click at [1038, 90] on input "LS11_01A (EU41) CD19CAR T cell Day 6" at bounding box center [1150, 95] width 408 height 33
click at [1087, 94] on input "LS11_01B (EU41) CD19CAR [MEDICAL_DATA] Day 6" at bounding box center [1150, 95] width 408 height 33
type input "LS11_01B (EU33) CD19CAR T cell Day 6"
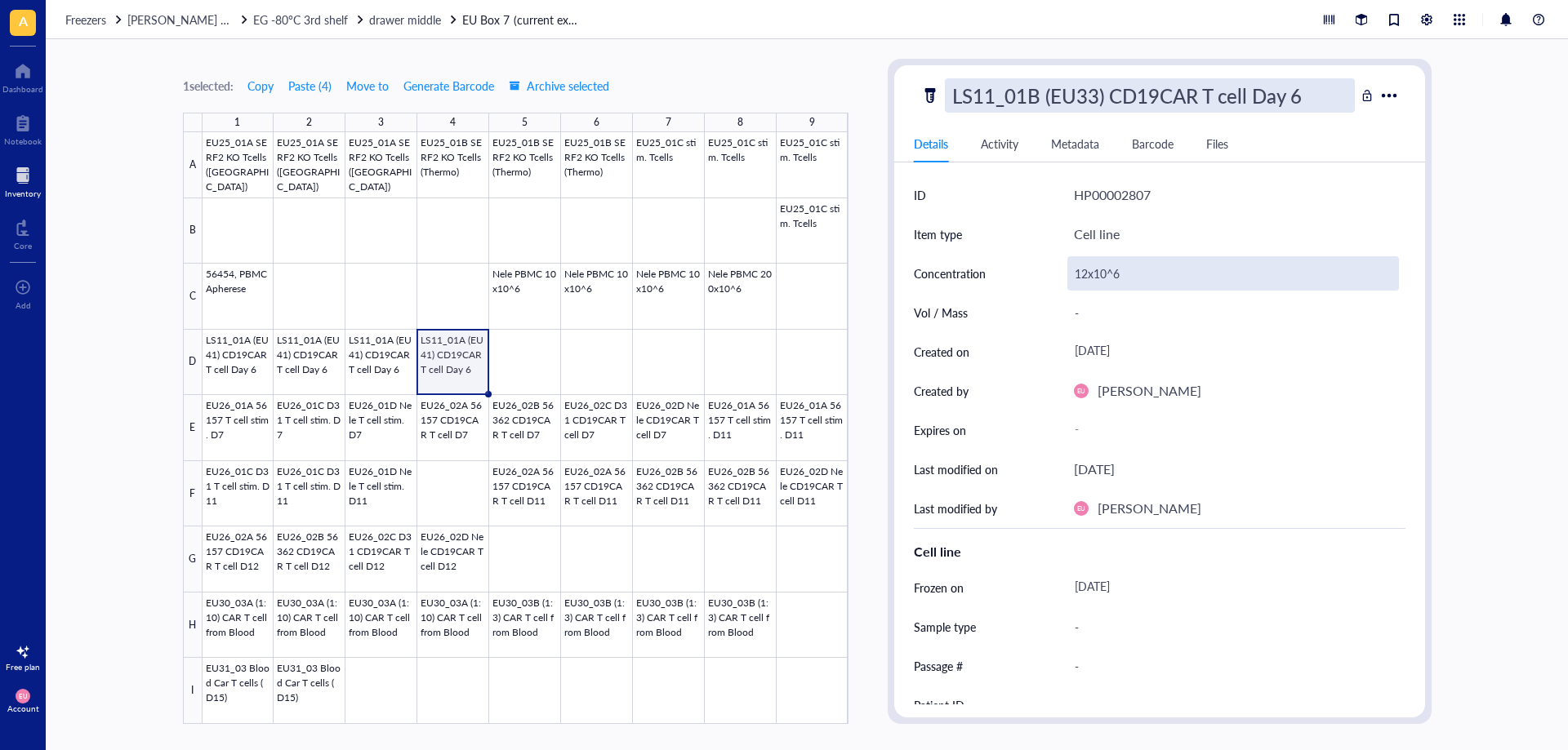
click at [1108, 275] on div "12x10^6" at bounding box center [1233, 273] width 331 height 34
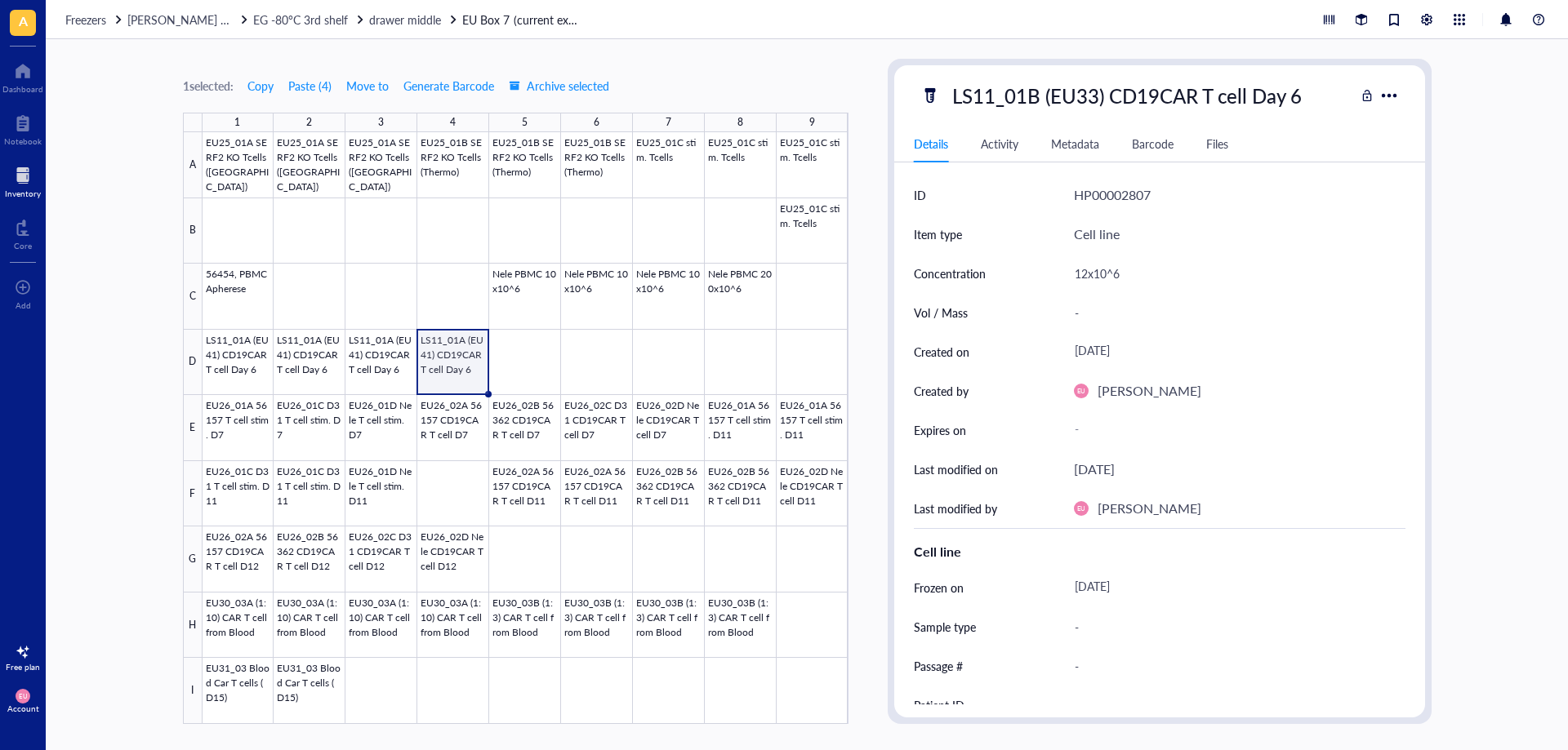
click at [1087, 273] on div "12x10^6" at bounding box center [1233, 273] width 331 height 34
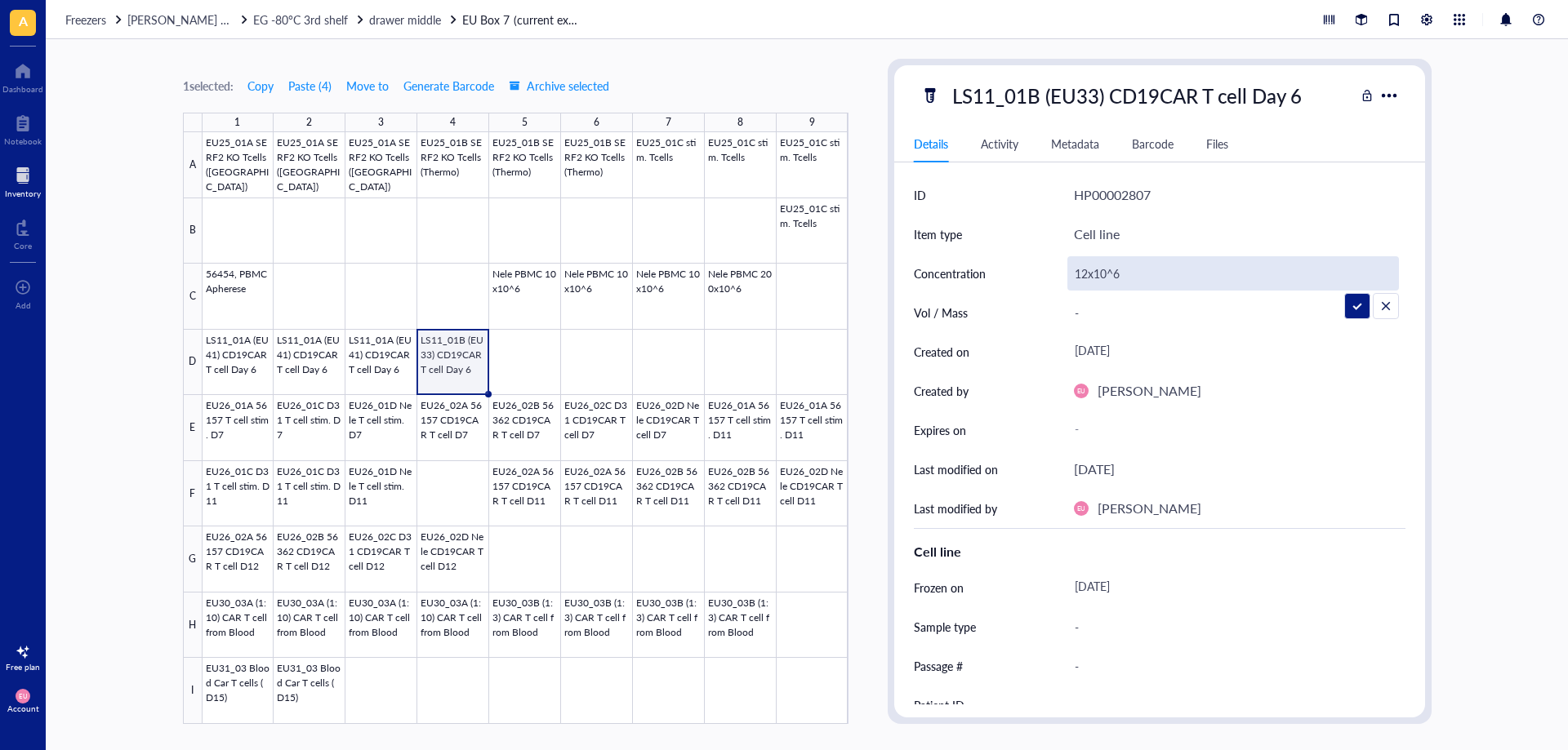
click at [1089, 272] on input "12x10^6" at bounding box center [1233, 274] width 330 height 33
type input "12,5x10^6"
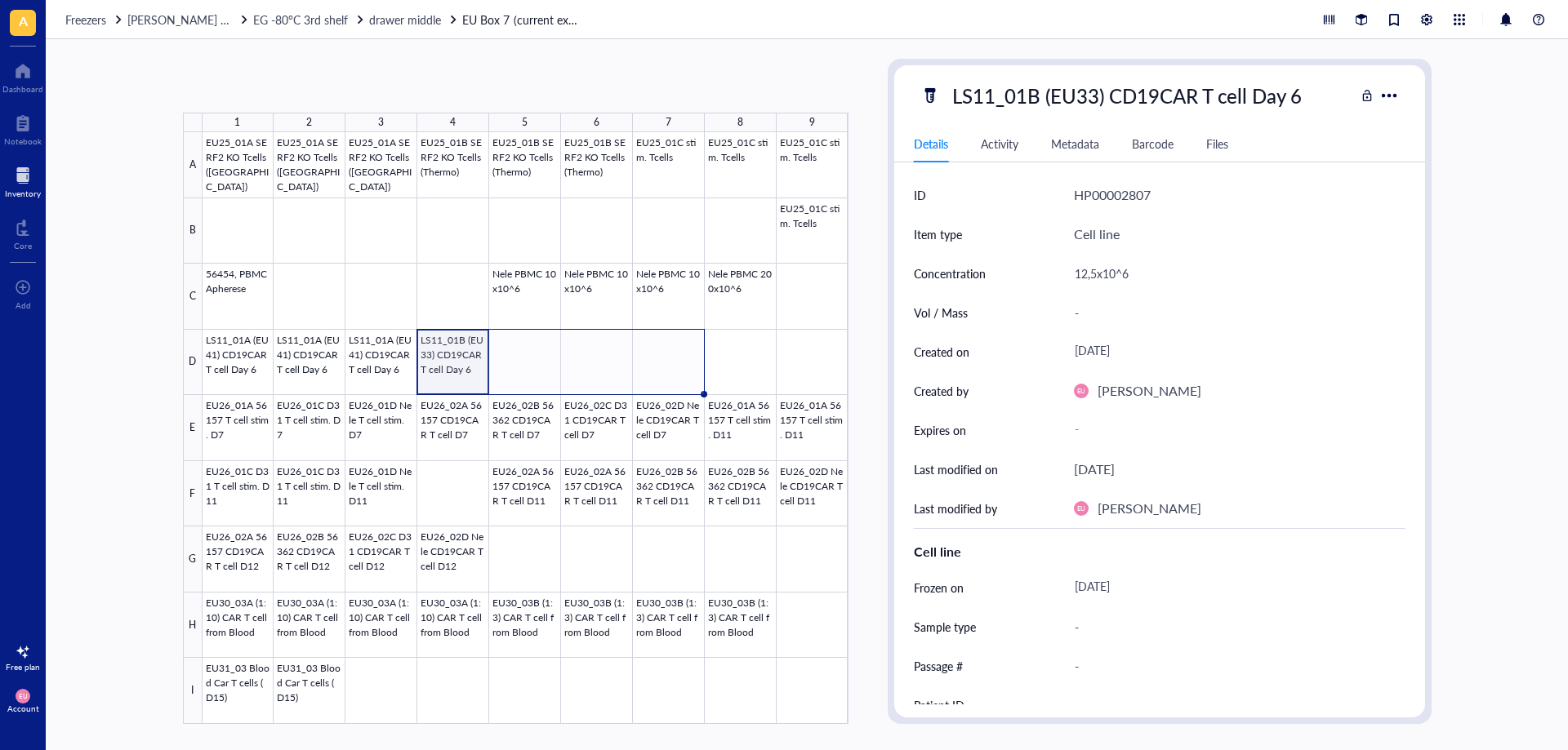
drag, startPoint x: 487, startPoint y: 391, endPoint x: 663, endPoint y: 394, distance: 176.0
click at [0, 0] on div "EU25_01A SERF2 KO Tcells ([GEOGRAPHIC_DATA]) EU25_01A SERF2 KO Tcells ([GEOGRAP…" at bounding box center [0, 0] width 0 height 0
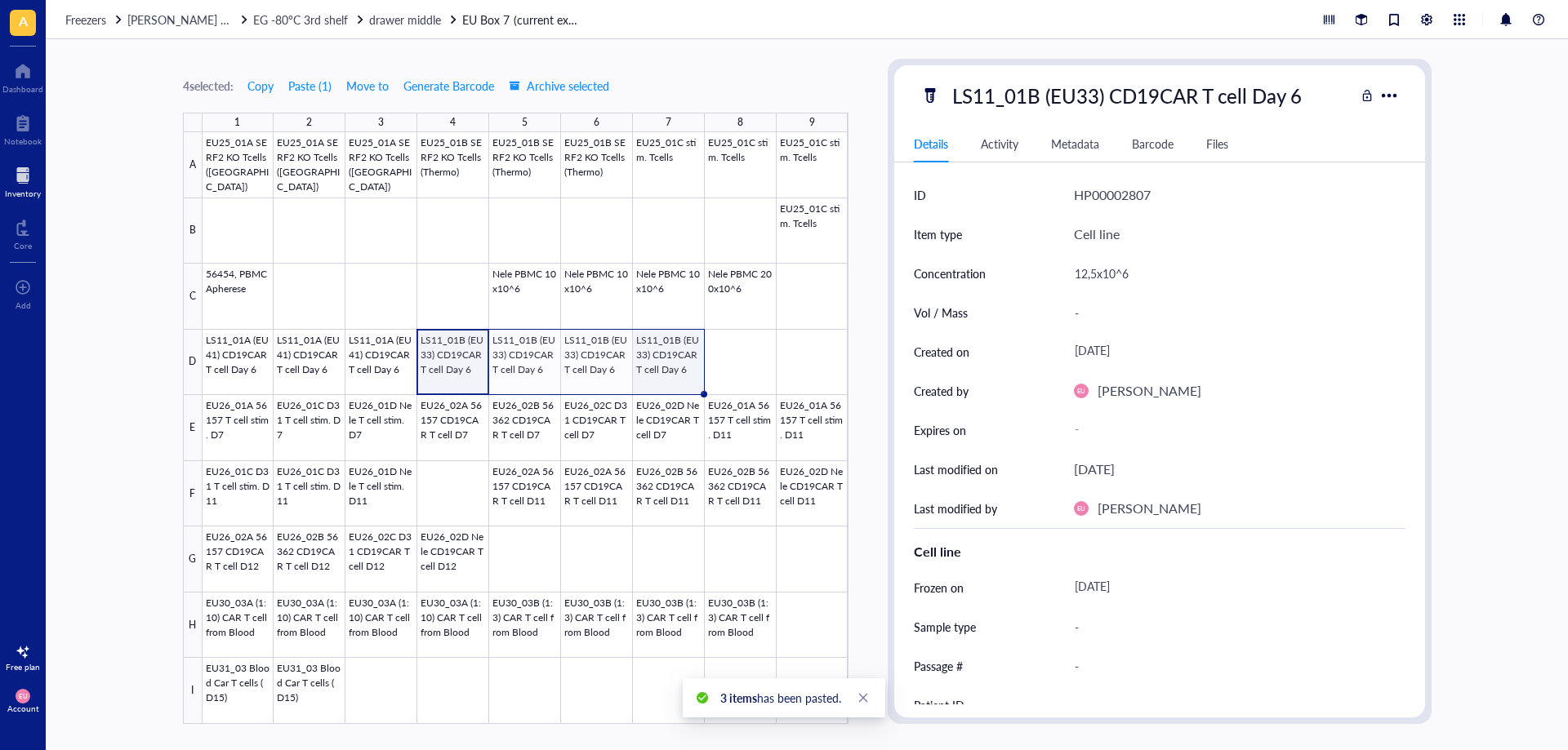
click at [686, 366] on div at bounding box center [525, 427] width 645 height 592
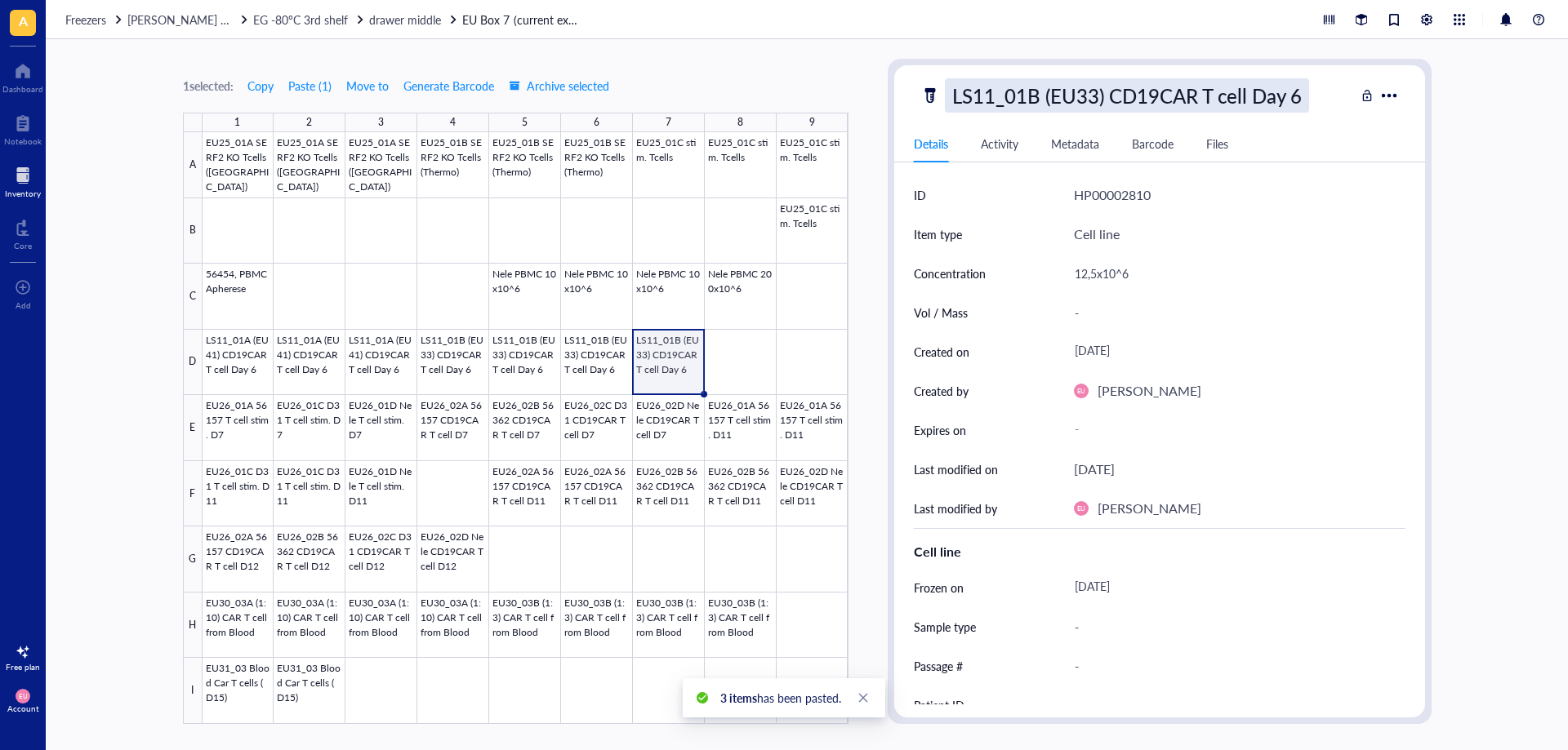
click at [1040, 97] on div "LS11_01B (EU33) CD19CAR T cell Day 6" at bounding box center [1127, 95] width 365 height 34
click at [1034, 96] on input "LS11_01B (EU33) CD19CAR T cell Day 6" at bounding box center [1150, 95] width 408 height 33
click at [1083, 93] on input "LS11_01C (EU33) CD19CAR [MEDICAL_DATA] Day 6" at bounding box center [1150, 95] width 408 height 33
type input "LS11_01C (EU17) CD19CAR T cell Day 6"
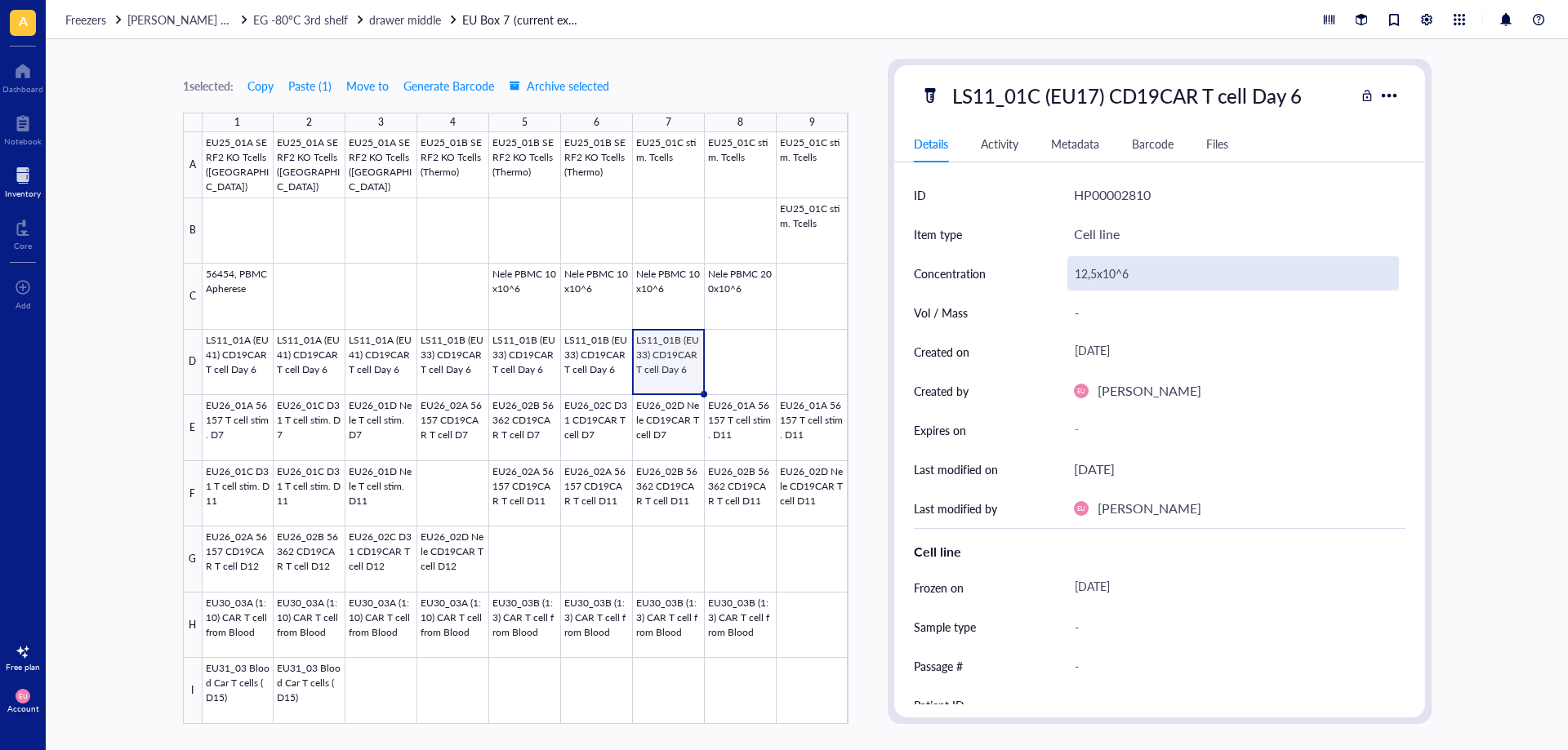
click at [1105, 270] on div "12,5x10^6" at bounding box center [1233, 273] width 331 height 34
click at [1097, 273] on input "12,5x10^6" at bounding box center [1233, 274] width 330 height 33
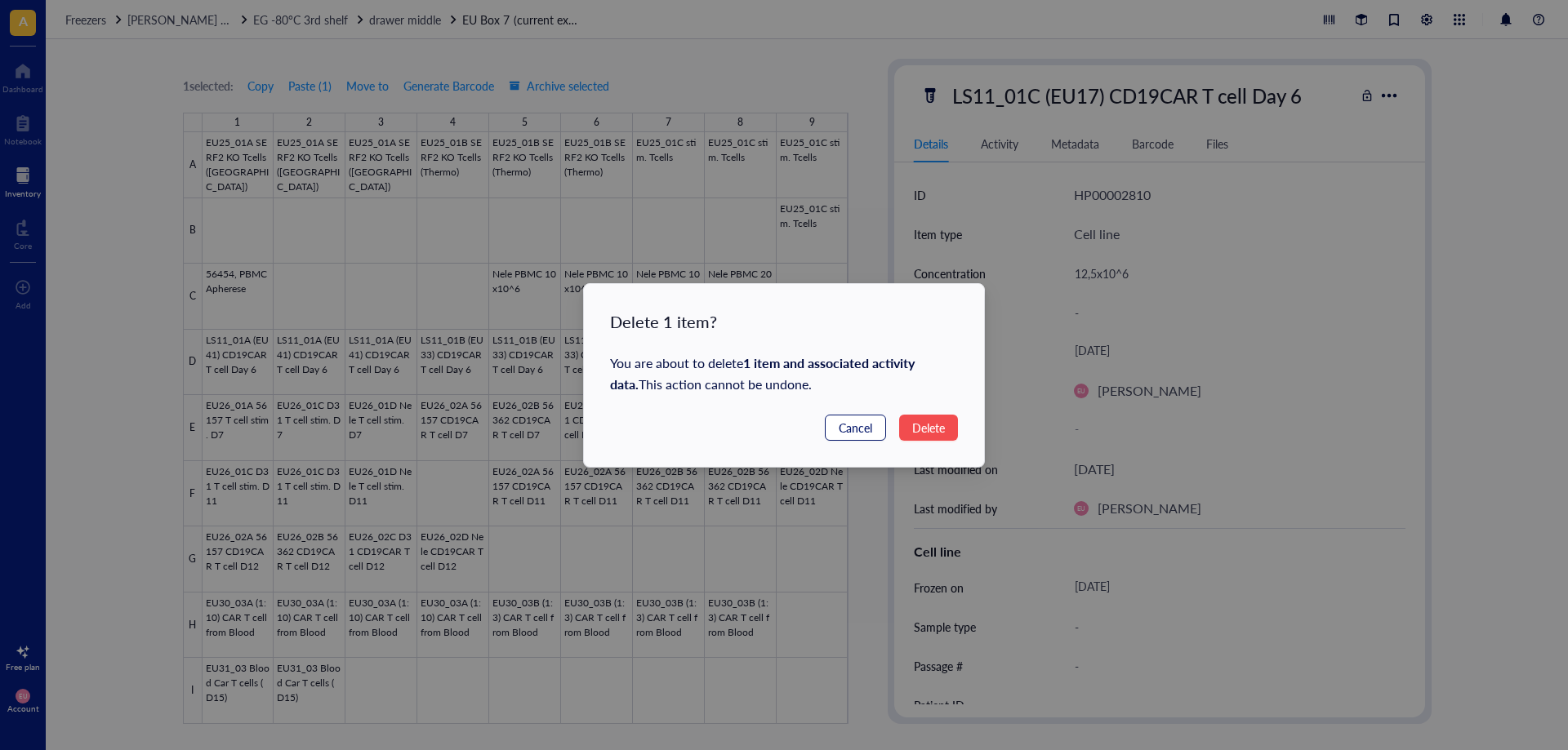
click at [846, 430] on span "Cancel" at bounding box center [855, 427] width 33 height 17
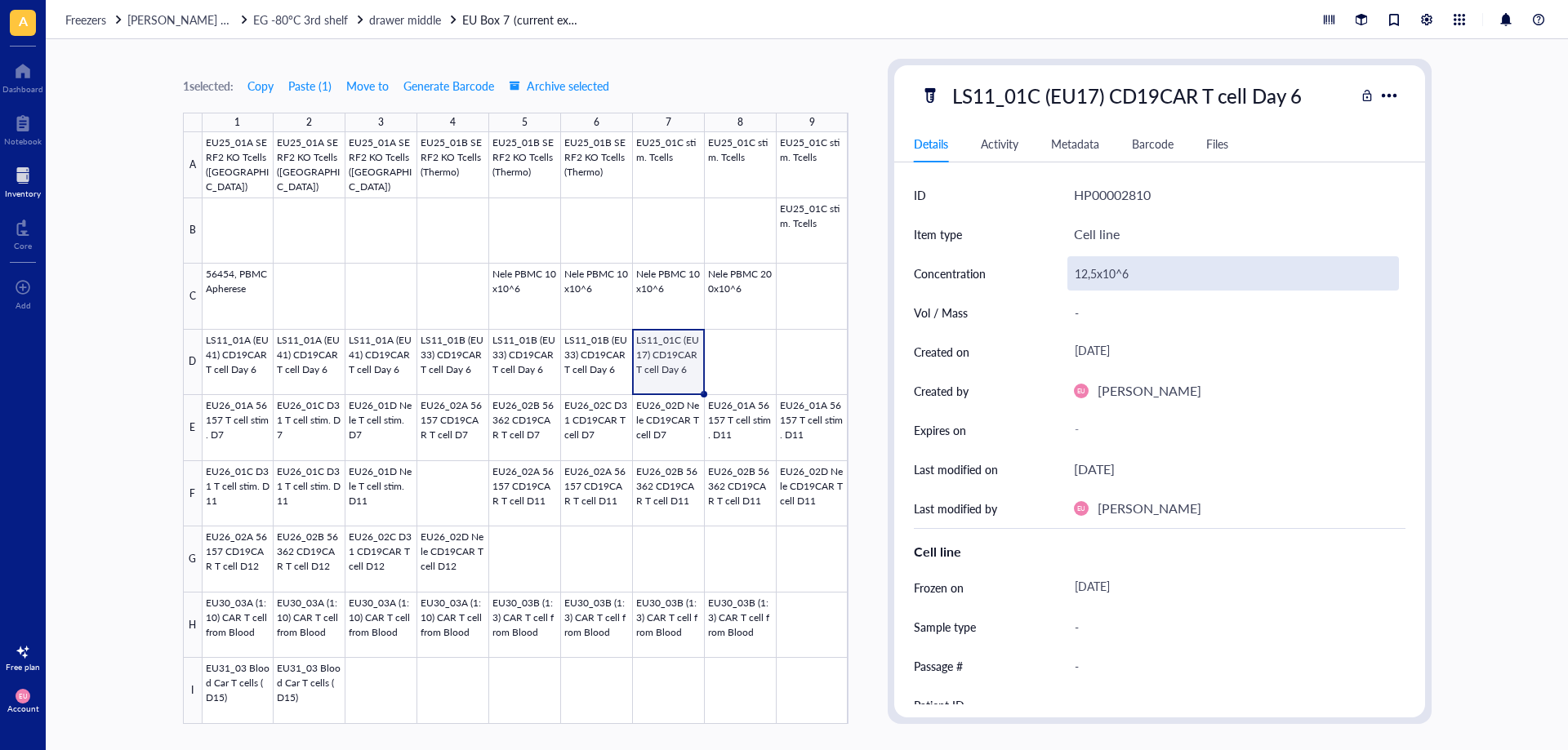
click at [1098, 275] on div "12,5x10^6" at bounding box center [1233, 273] width 331 height 34
click at [1086, 275] on input "12,5x10^6" at bounding box center [1233, 274] width 330 height 33
type input "14x10^6"
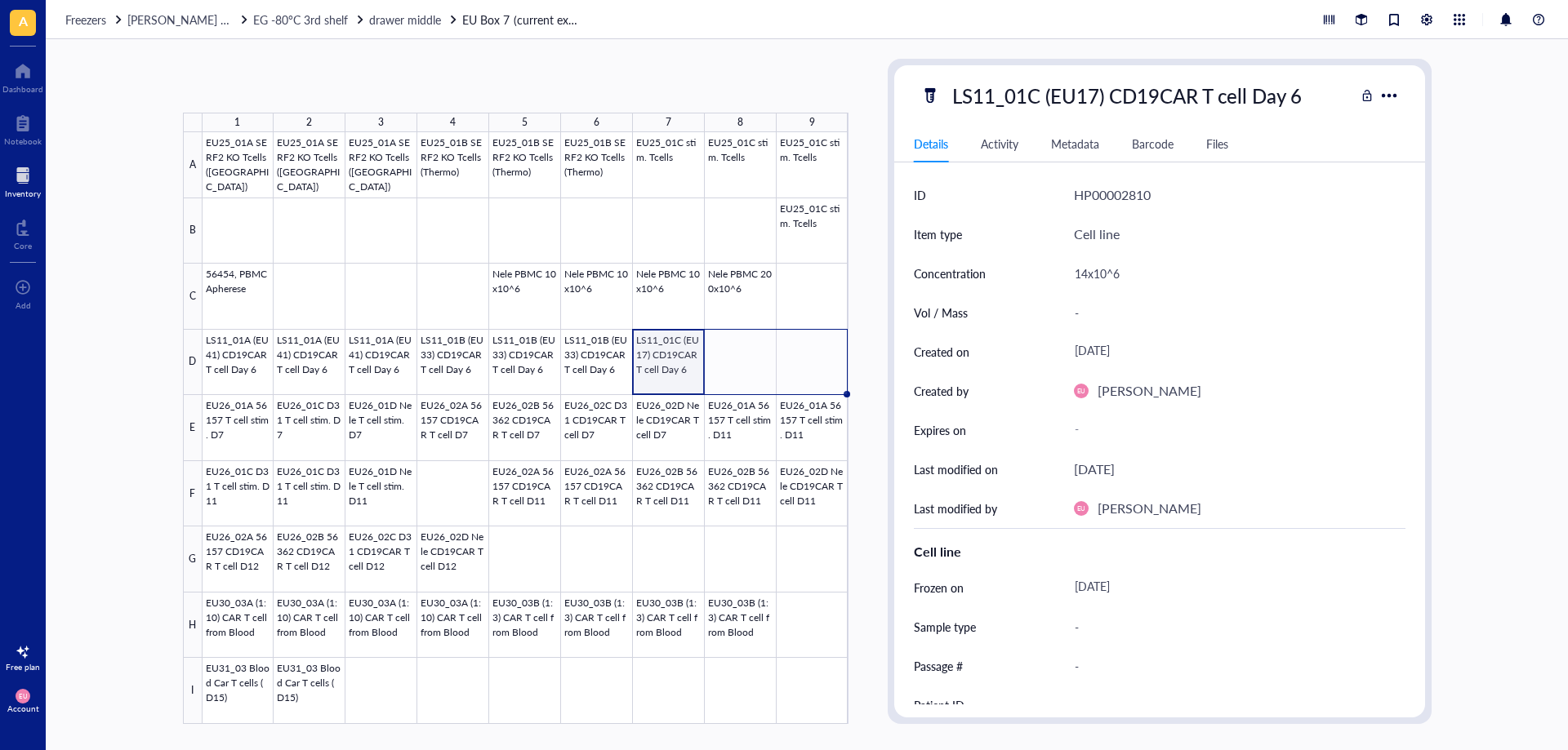
drag, startPoint x: 712, startPoint y: 393, endPoint x: 807, endPoint y: 383, distance: 95.5
click at [0, 0] on div "EU25_01A SERF2 KO Tcells ([GEOGRAPHIC_DATA]) EU25_01A SERF2 KO Tcells ([GEOGRAP…" at bounding box center [0, 0] width 0 height 0
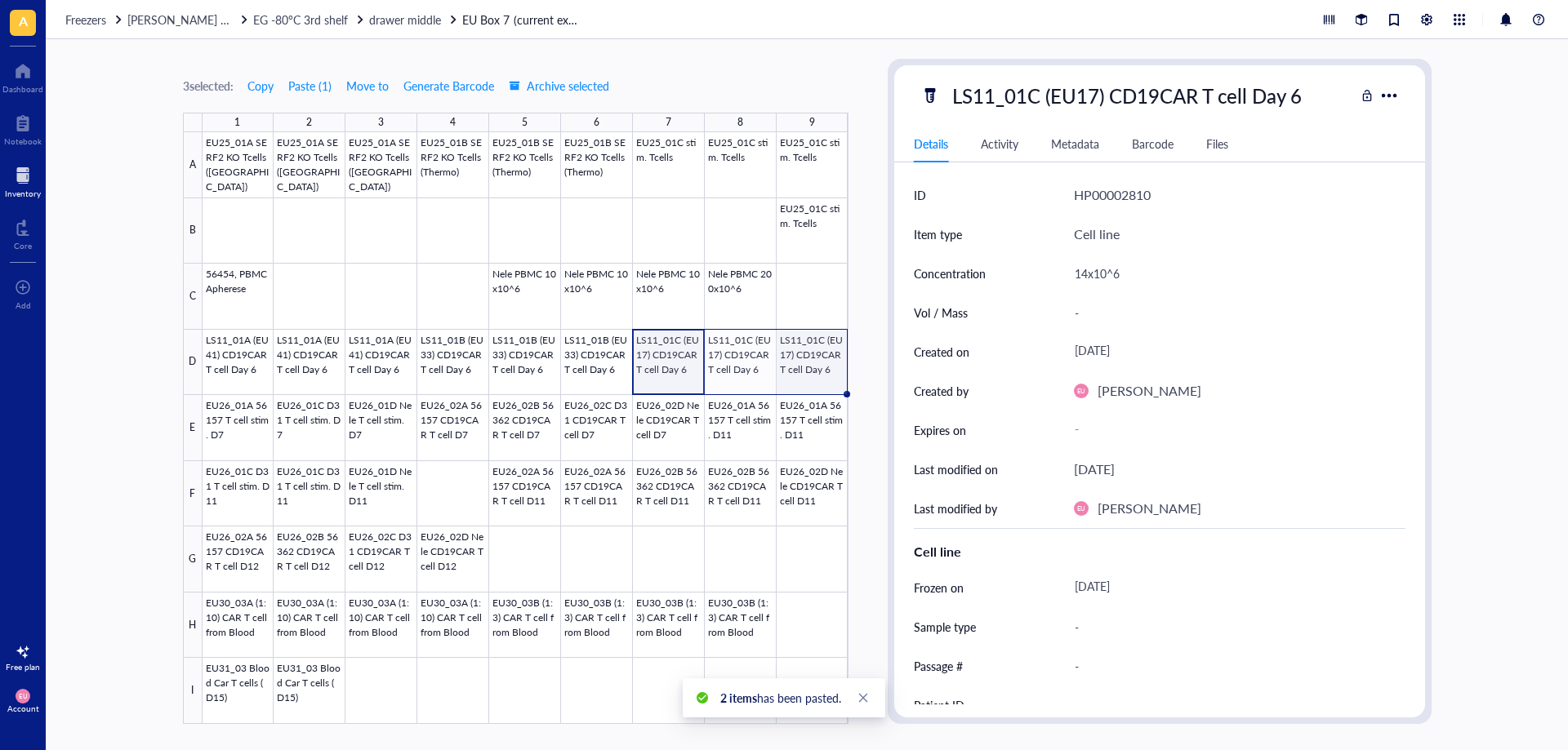
click at [809, 351] on div at bounding box center [525, 427] width 645 height 592
click at [327, 278] on div at bounding box center [525, 427] width 645 height 592
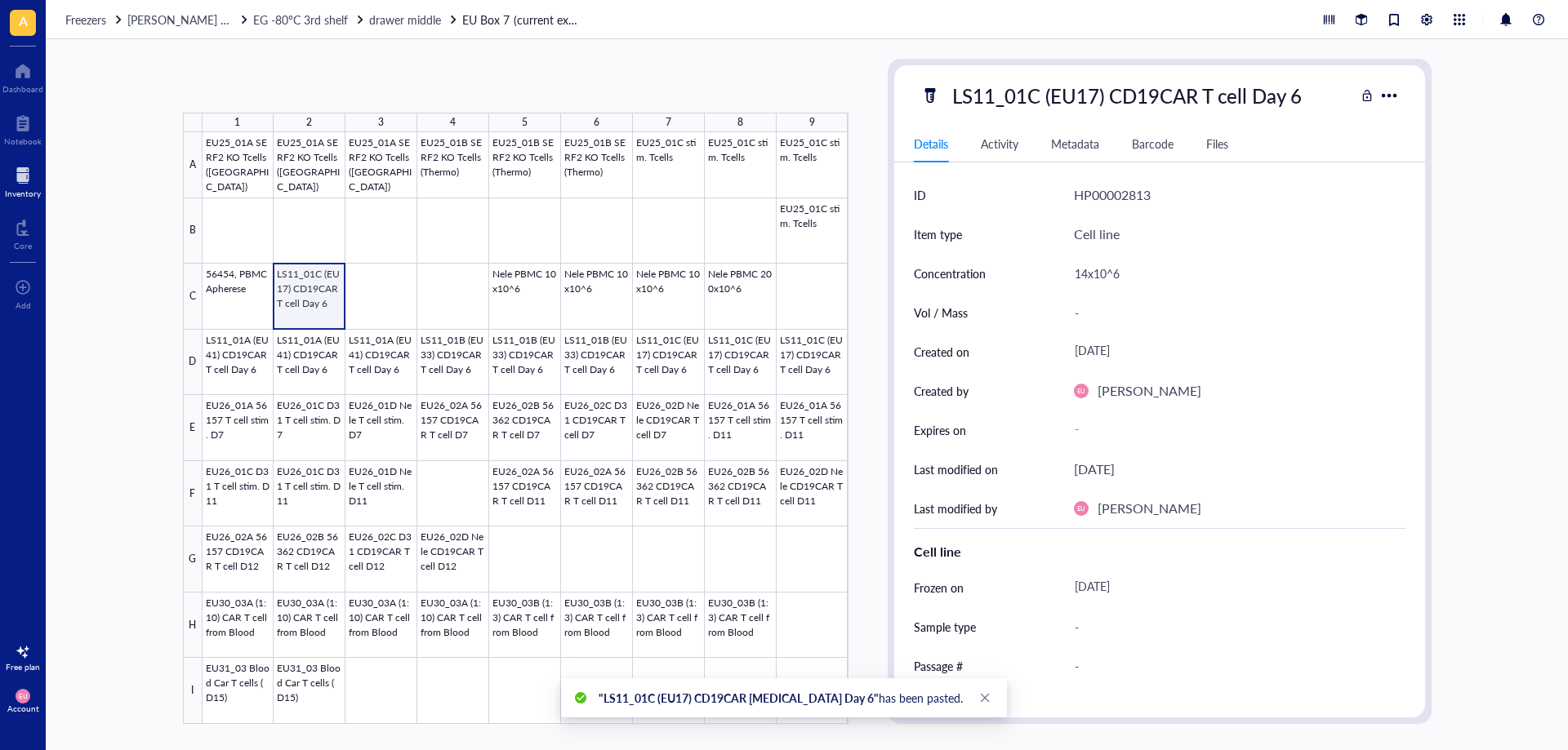
click at [317, 302] on div at bounding box center [525, 427] width 645 height 592
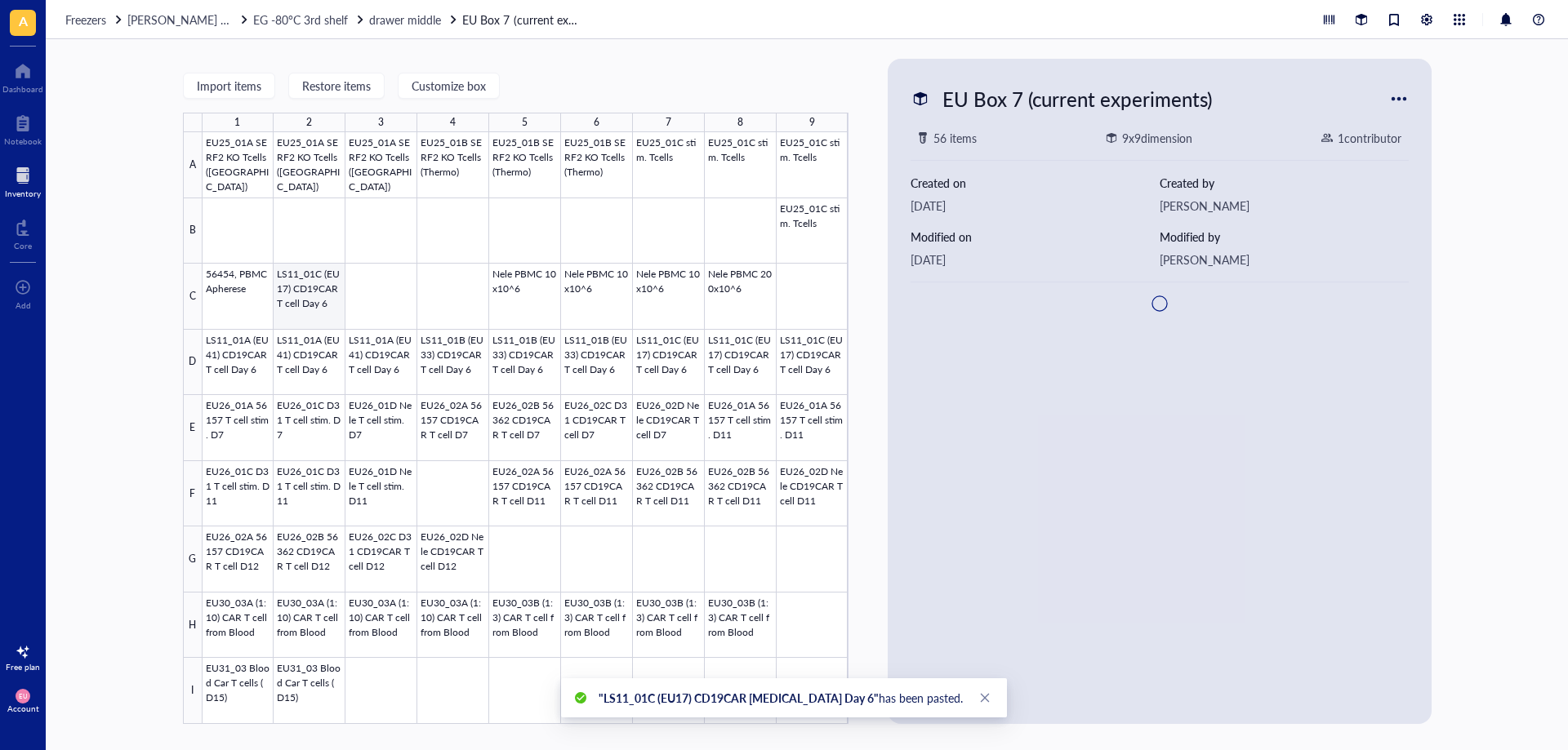
click at [321, 302] on div at bounding box center [525, 427] width 645 height 592
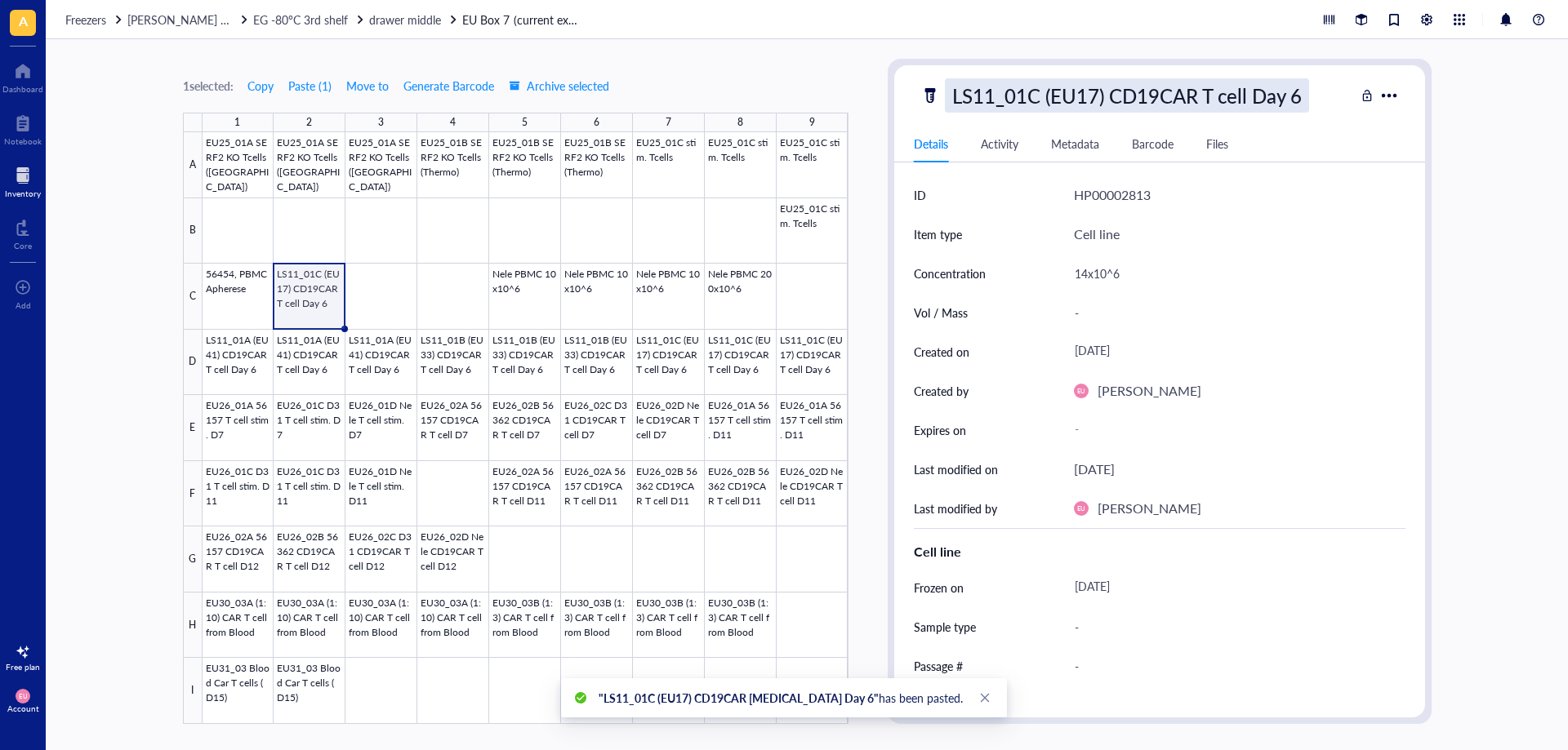
click at [1009, 100] on div "LS11_01C (EU17) CD19CAR T cell Day 6" at bounding box center [1127, 95] width 365 height 34
click at [1028, 96] on input "LS11_01C (EU17) CD19CAR T cell Day 6" at bounding box center [1150, 95] width 408 height 33
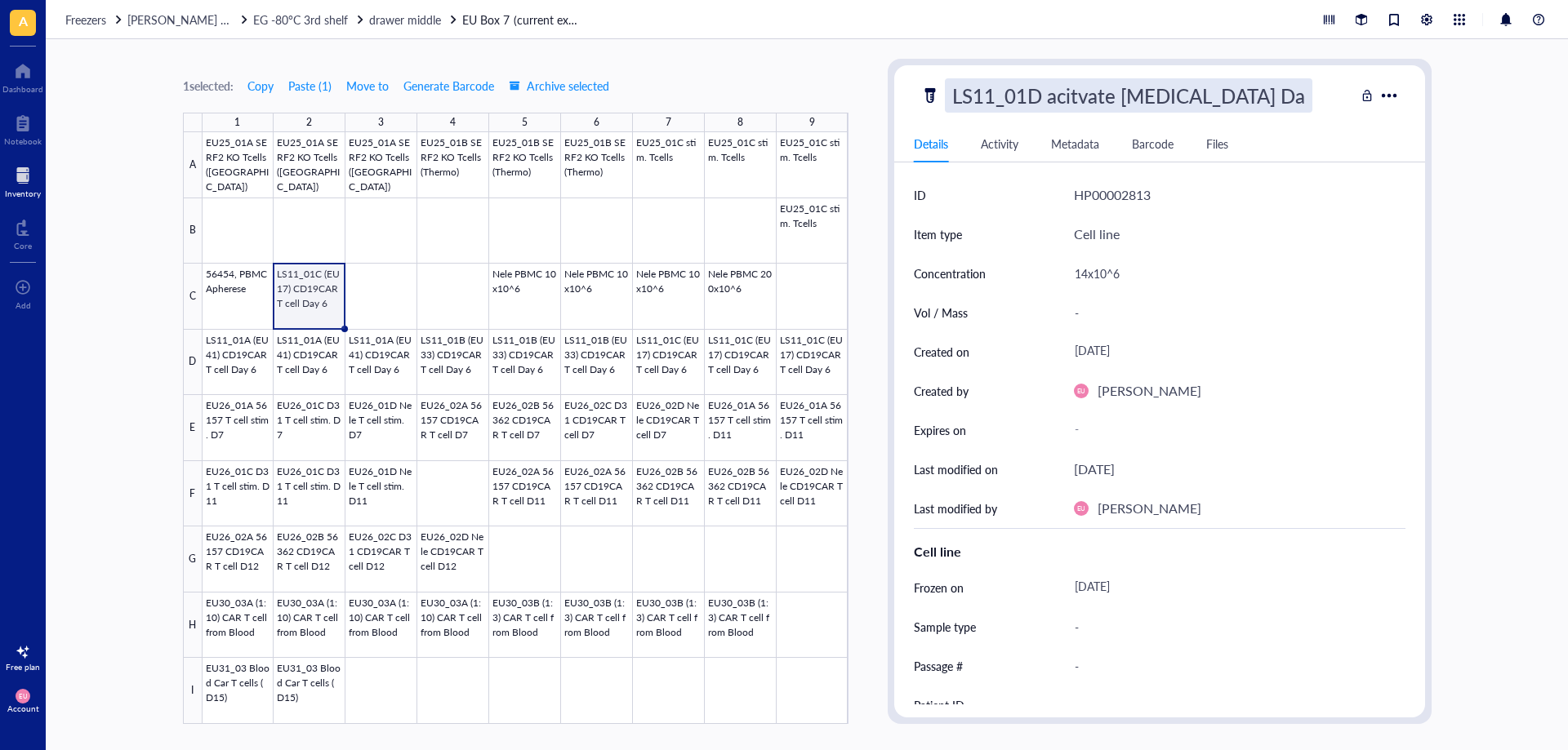
type input "LS11_01D acitvated T cell Day 6"
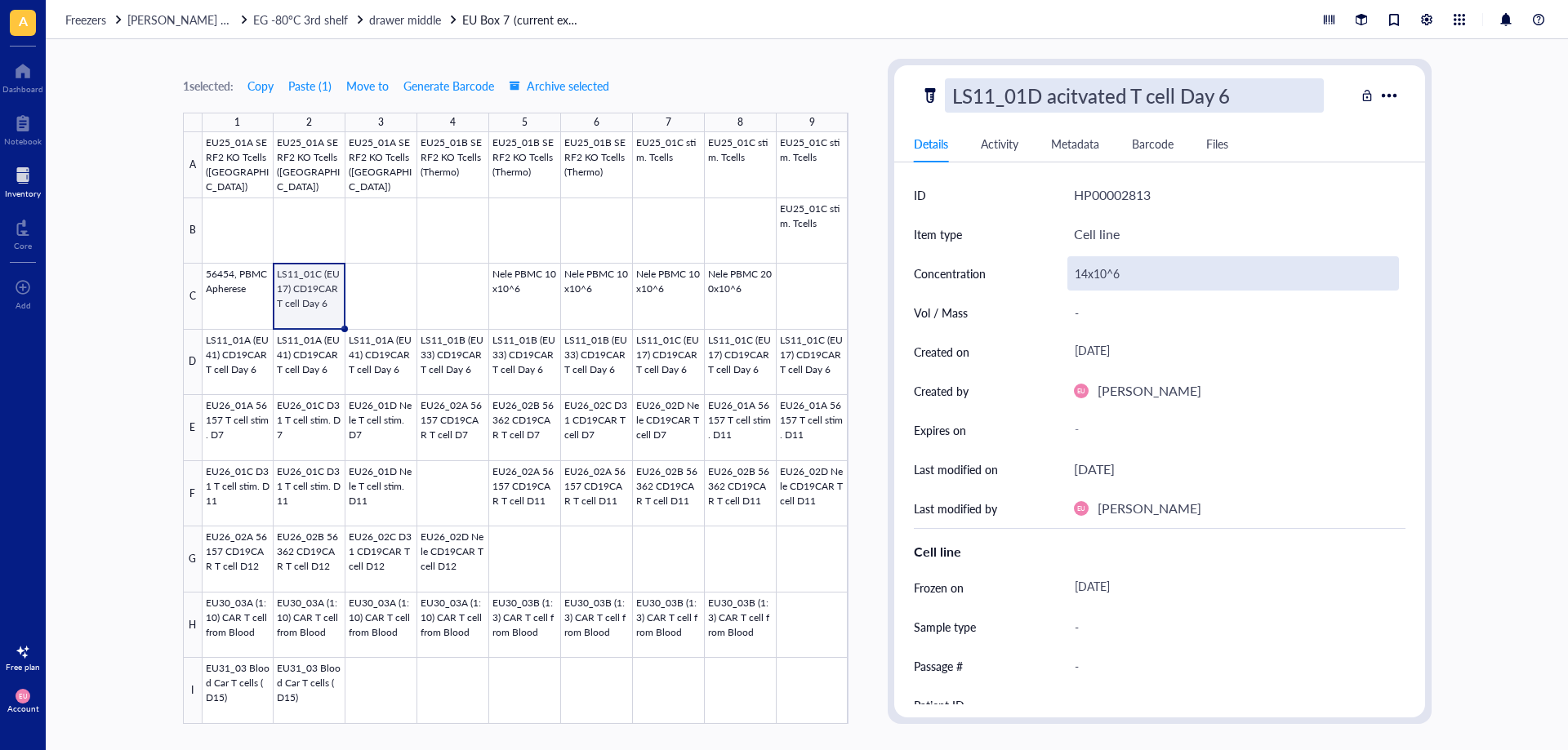
click at [1103, 274] on div "14x10^6" at bounding box center [1233, 273] width 331 height 34
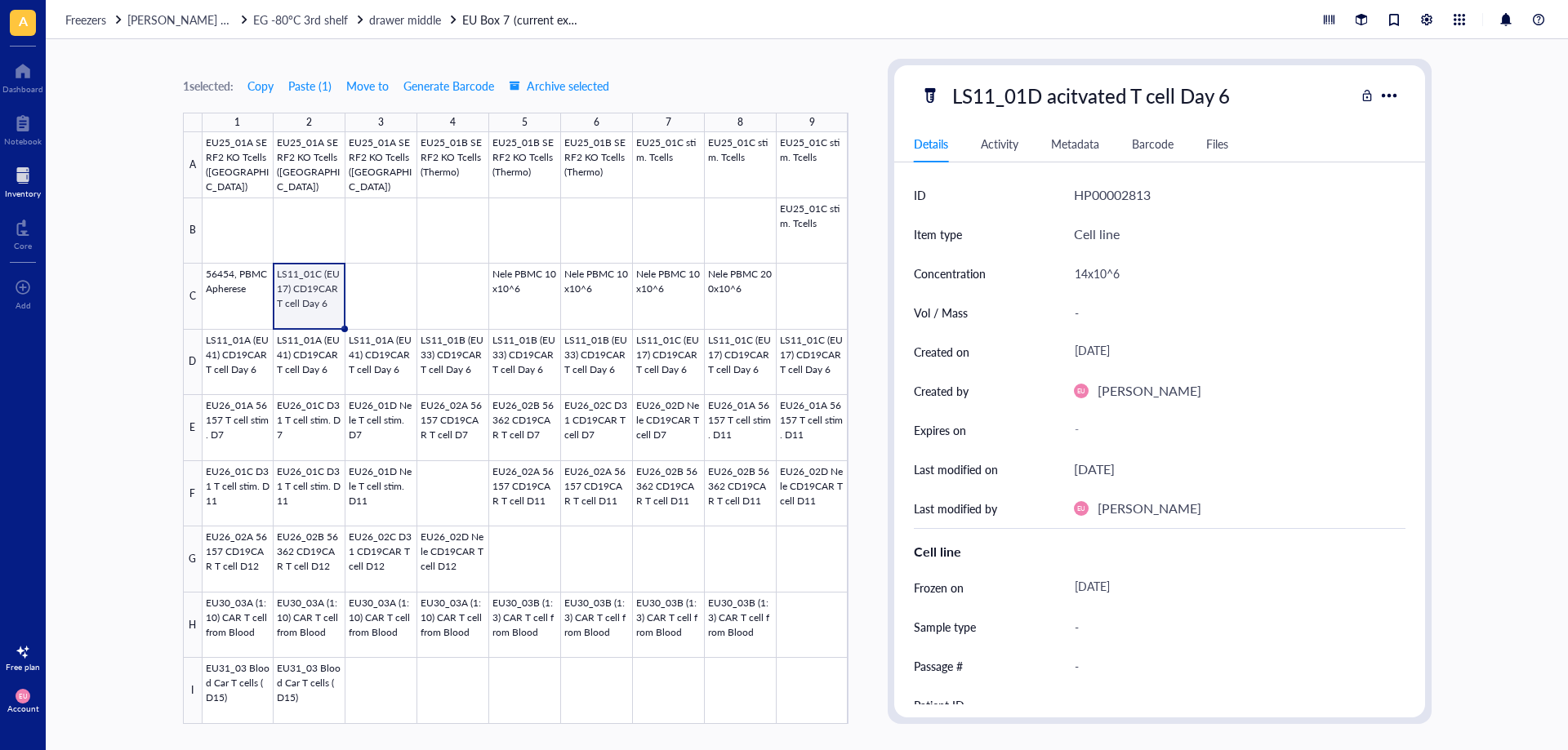
click at [1087, 271] on div "14x10^6" at bounding box center [1233, 273] width 331 height 34
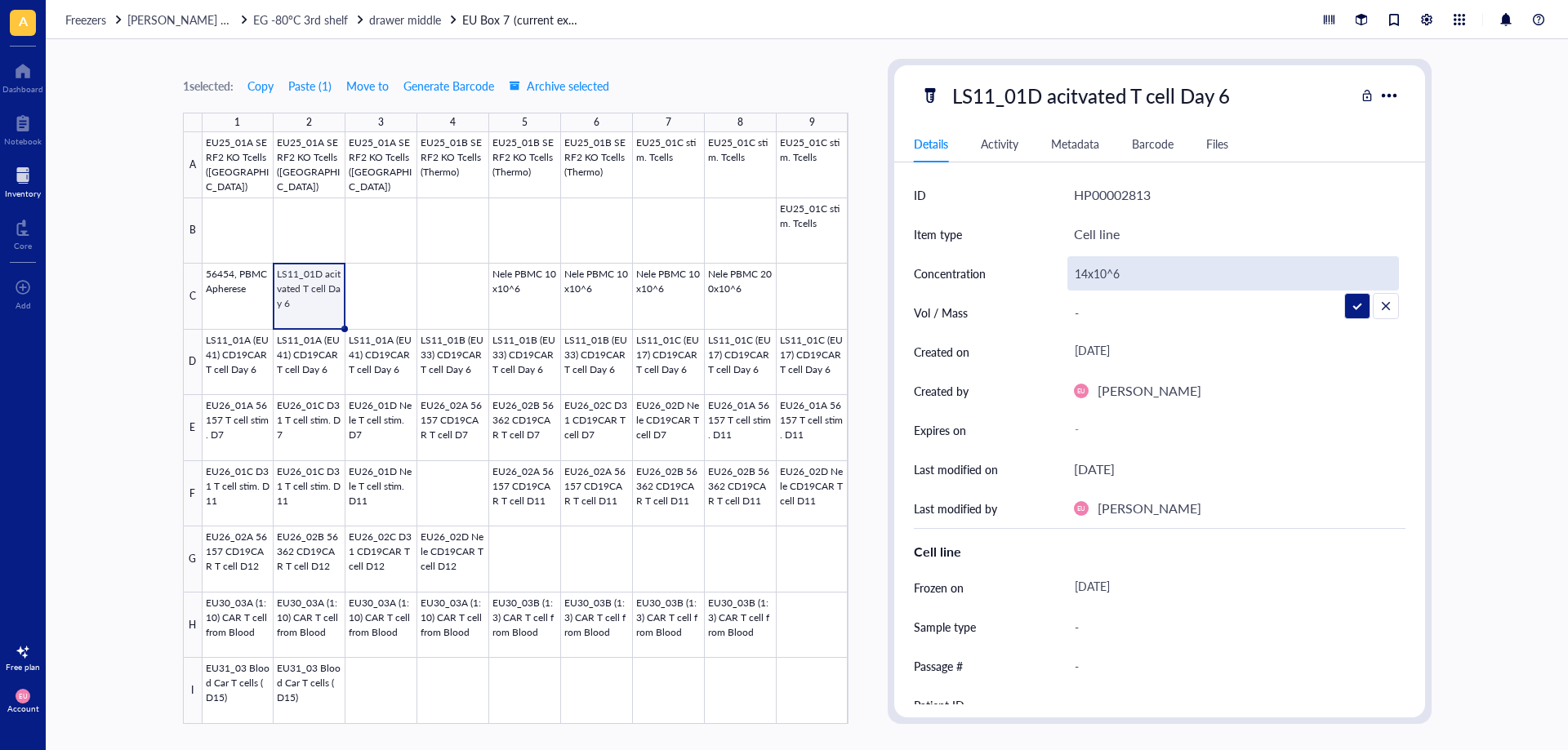
drag, startPoint x: 1086, startPoint y: 272, endPoint x: 1064, endPoint y: 274, distance: 22.1
click at [1064, 274] on div "Concentration 14x10^6" at bounding box center [1160, 273] width 492 height 39
type input "17,5x10^6"
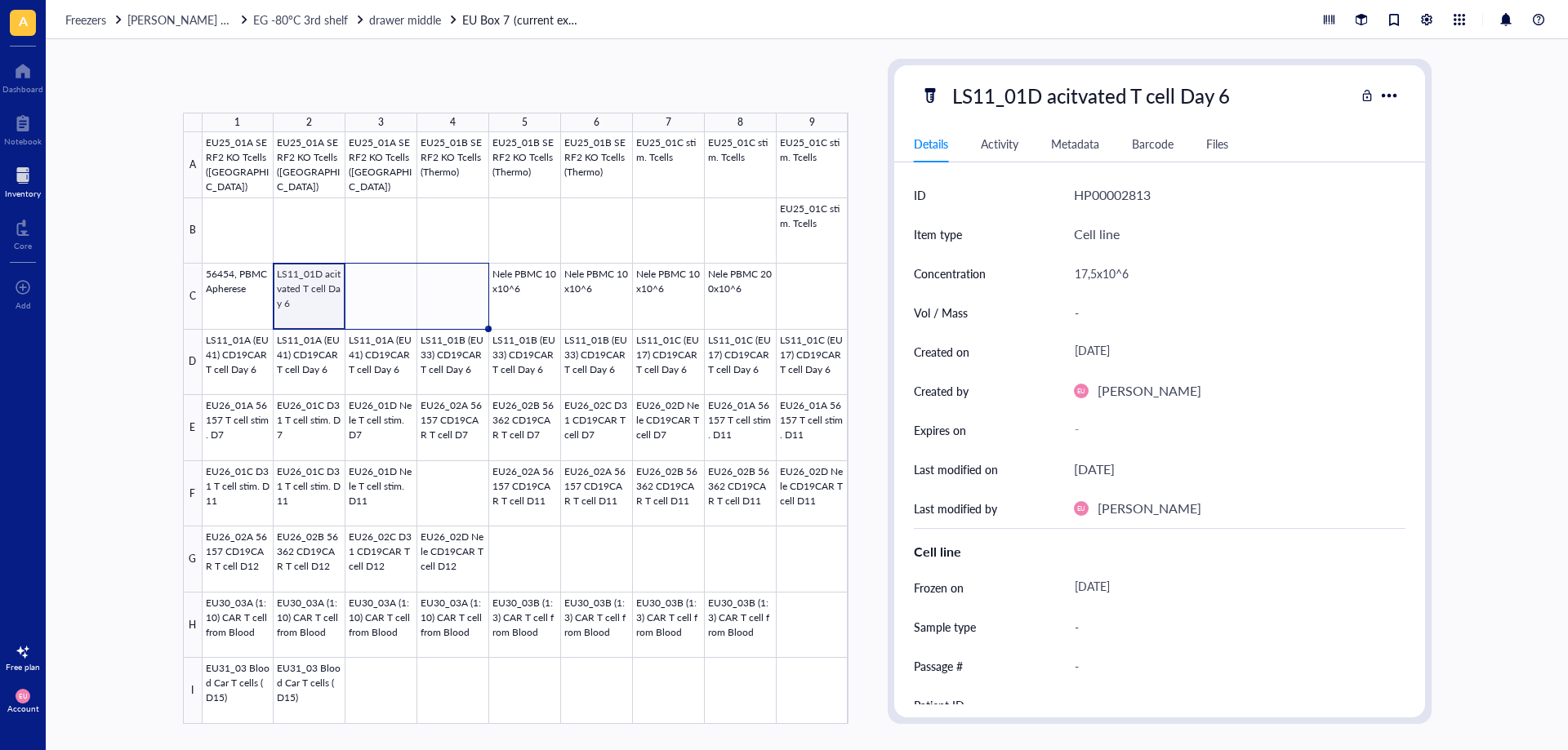
drag, startPoint x: 344, startPoint y: 326, endPoint x: 441, endPoint y: 328, distance: 97.0
click at [0, 0] on div "EU25_01A SERF2 KO Tcells ([GEOGRAPHIC_DATA]) EU25_01A SERF2 KO Tcells ([GEOGRAP…" at bounding box center [0, 0] width 0 height 0
click at [215, 408] on div at bounding box center [525, 427] width 645 height 592
